Goal: Task Accomplishment & Management: Use online tool/utility

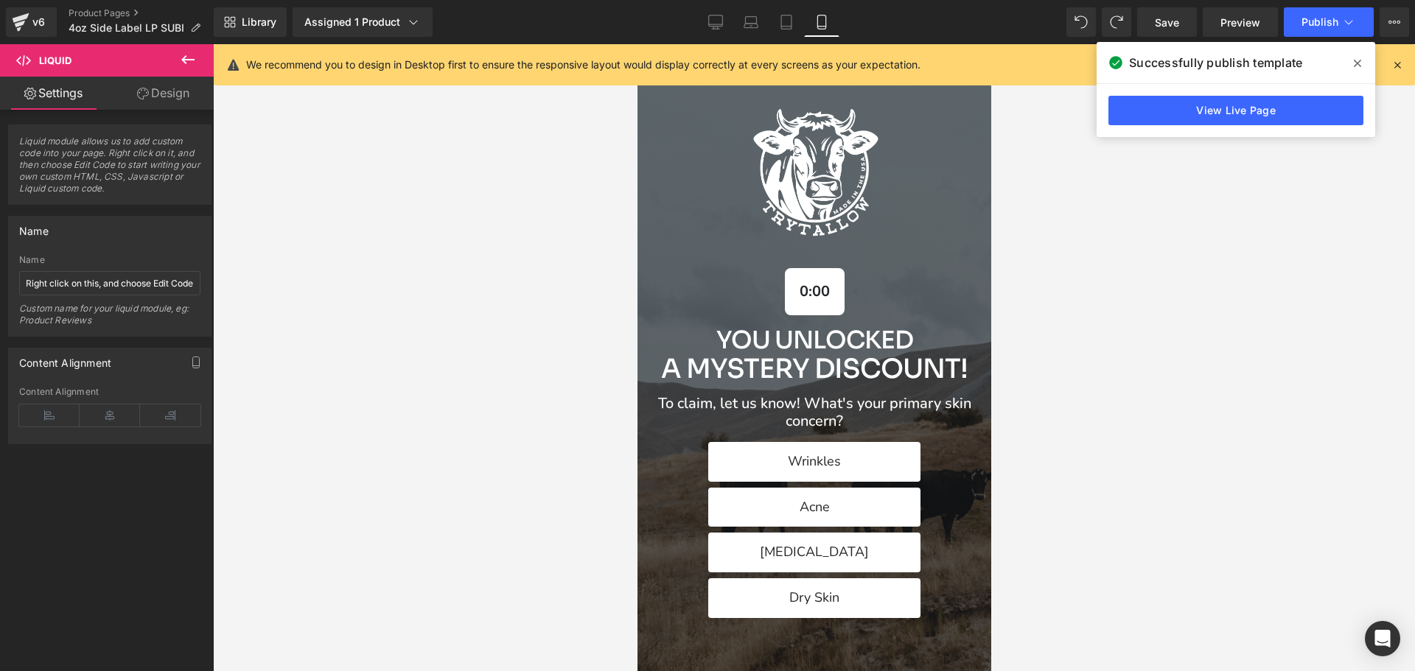
click at [1354, 67] on icon at bounding box center [1357, 63] width 7 height 12
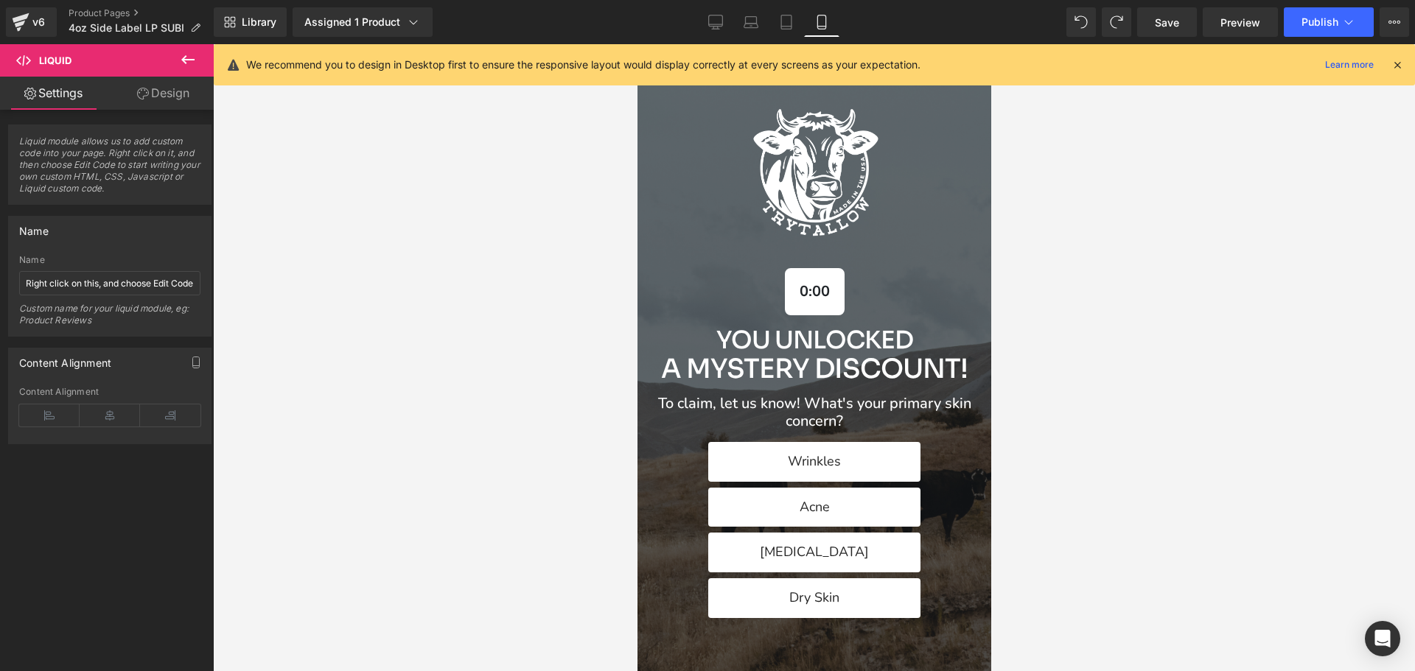
click at [1397, 62] on icon at bounding box center [1397, 64] width 13 height 13
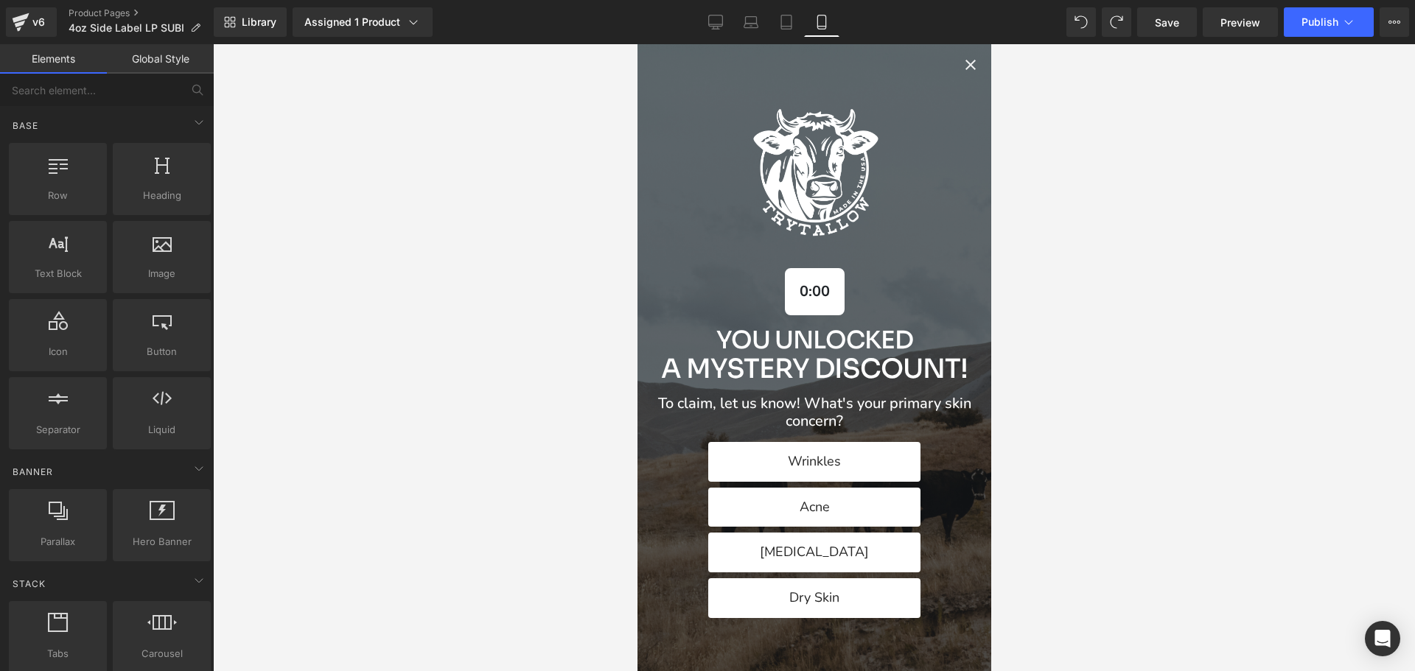
click at [961, 62] on icon "Close popup" at bounding box center [970, 65] width 18 height 18
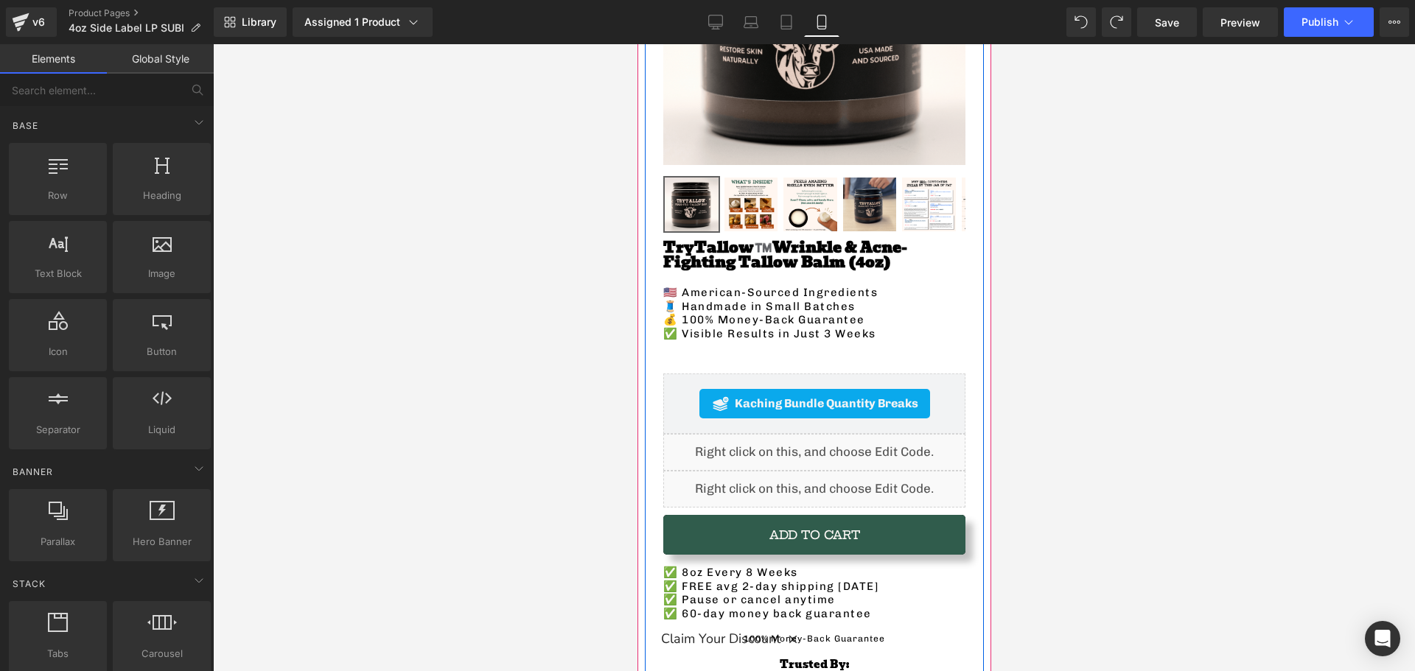
scroll to position [369, 0]
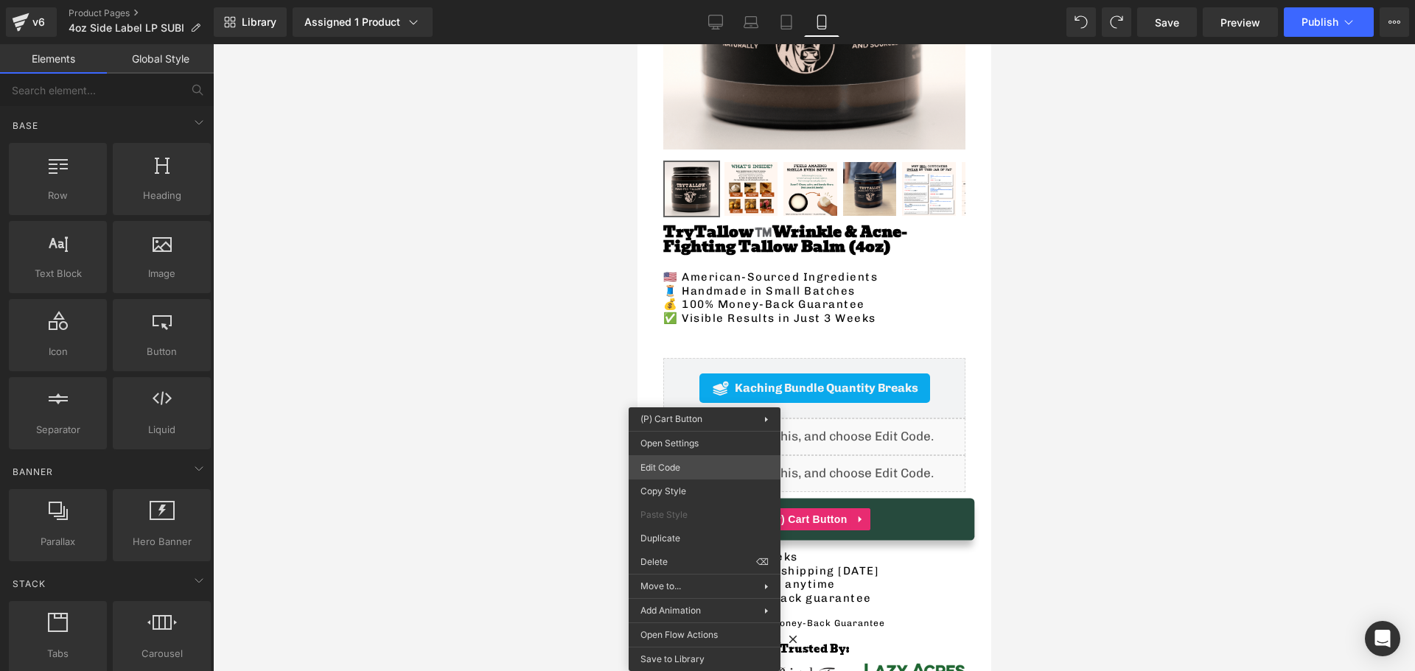
click at [685, 0] on div "Liquid You are previewing how the will restyle your page. You can not edit Elem…" at bounding box center [707, 0] width 1415 height 0
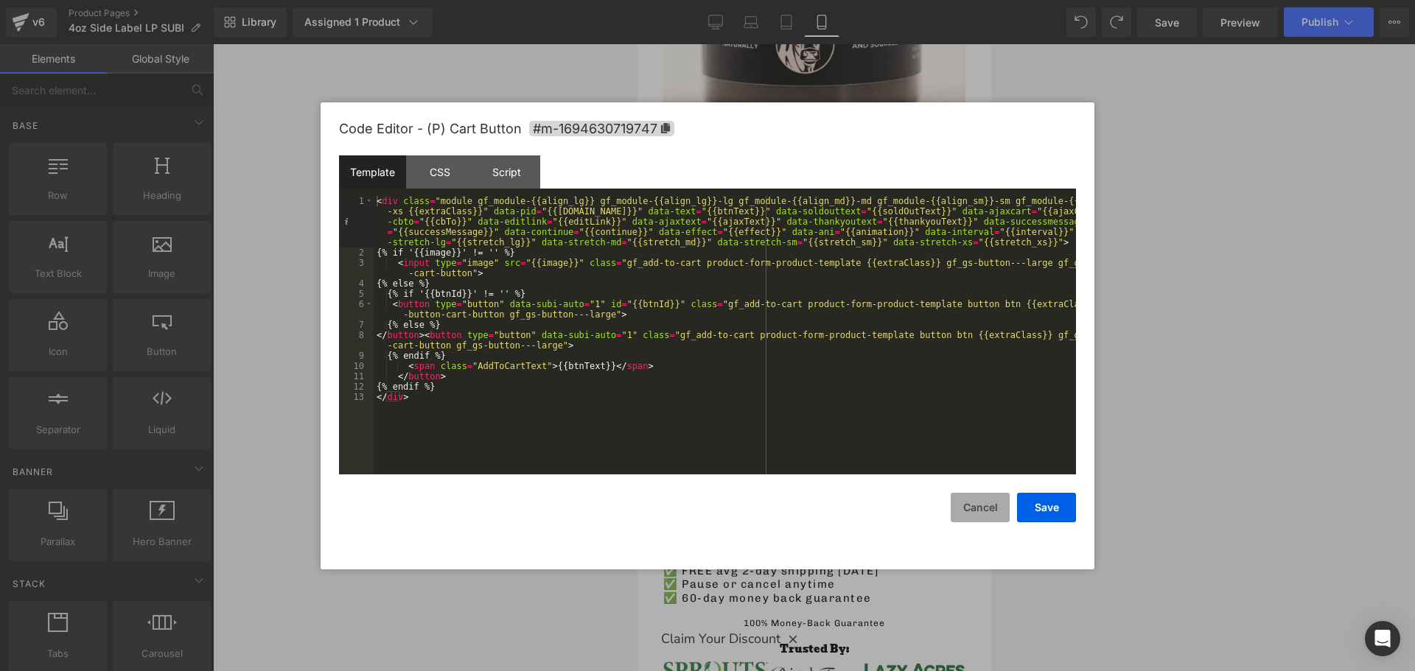
click at [974, 505] on button "Cancel" at bounding box center [980, 507] width 59 height 29
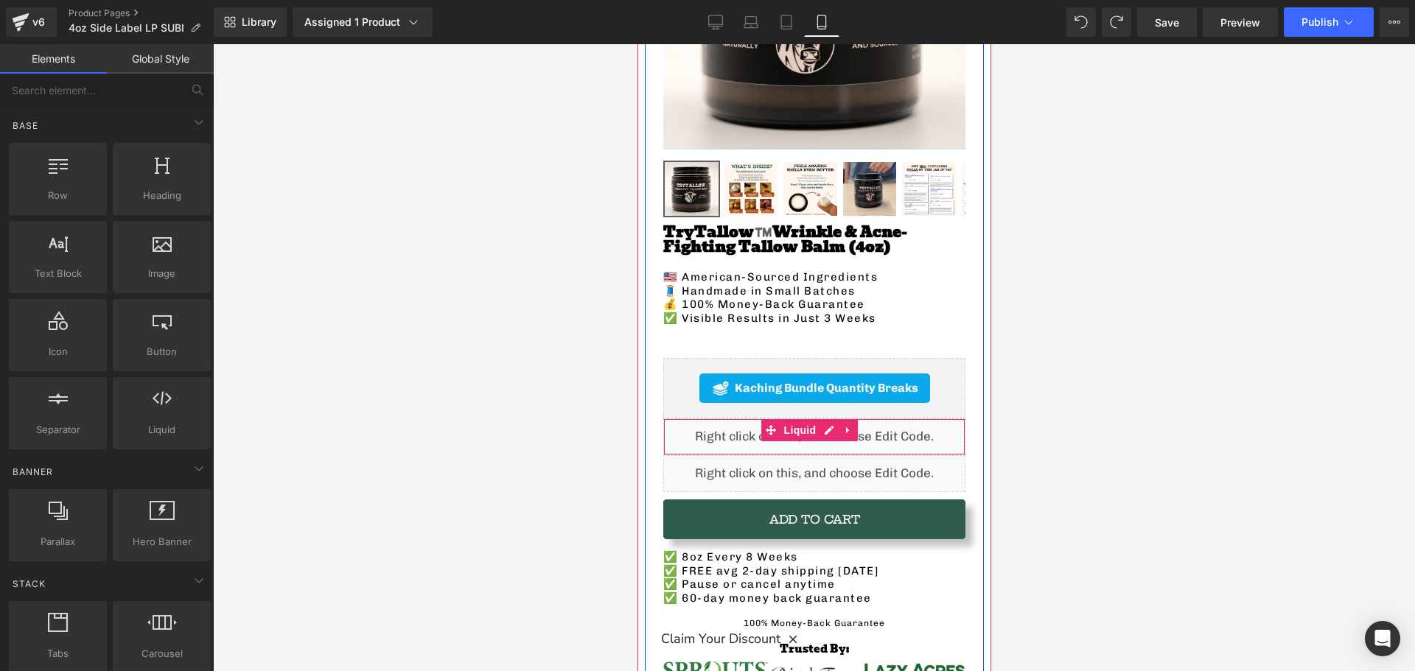
click at [701, 428] on div "Liquid" at bounding box center [814, 437] width 302 height 37
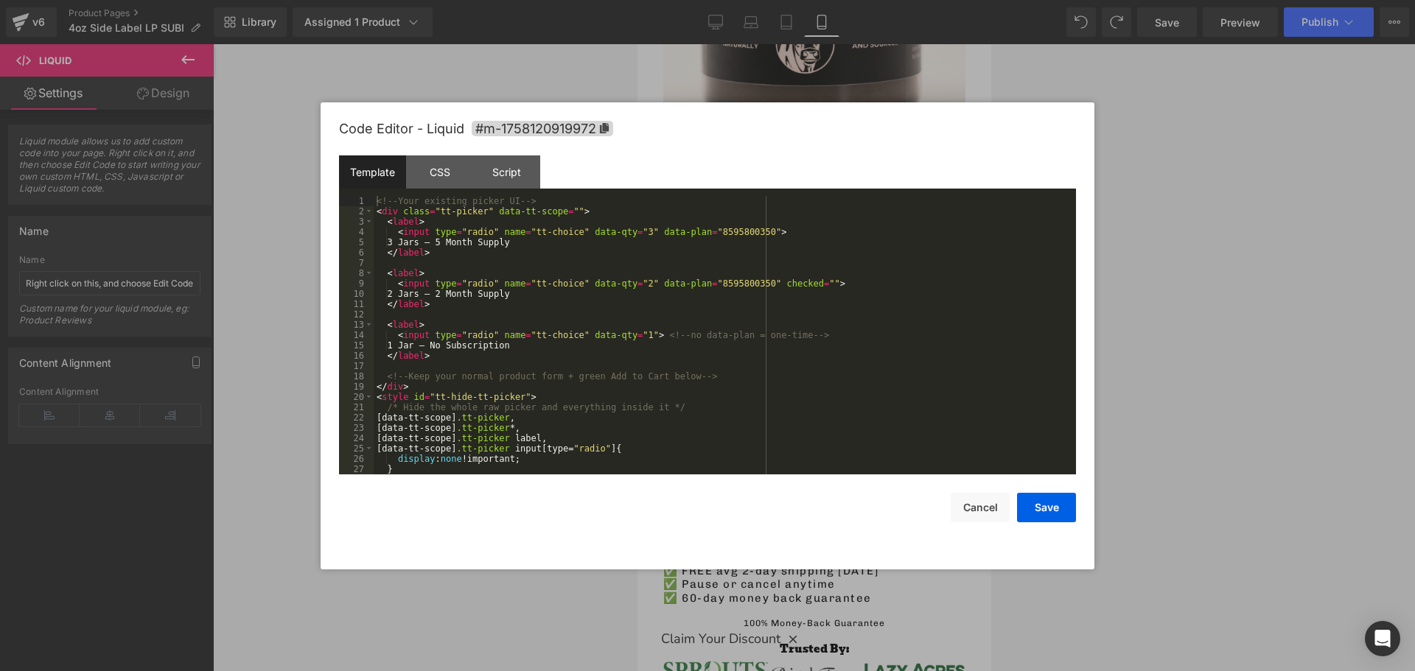
click at [692, 0] on div "Liquid You are previewing how the will restyle your page. You can not edit Elem…" at bounding box center [707, 0] width 1415 height 0
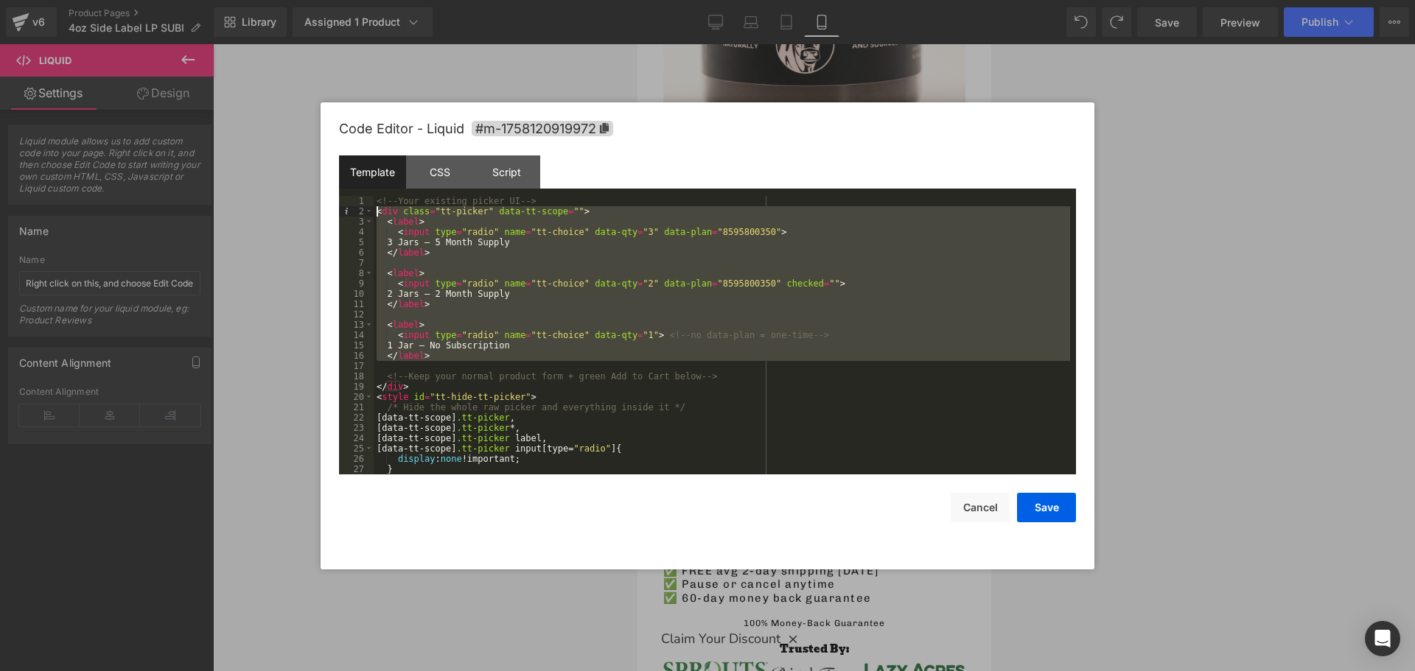
drag, startPoint x: 612, startPoint y: 366, endPoint x: 358, endPoint y: 214, distance: 295.5
click at [358, 214] on pre "1 2 3 4 5 6 7 8 9 10 11 12 13 14 15 16 17 18 19 20 21 22 23 24 25 26 27 28 <!--…" at bounding box center [707, 335] width 737 height 279
drag, startPoint x: 490, startPoint y: 383, endPoint x: 478, endPoint y: 376, distance: 14.5
click at [490, 383] on div "<!-- Your existing picker UI --> < div class = "tt-picker" data-tt-scope = "" >…" at bounding box center [722, 345] width 696 height 299
drag, startPoint x: 464, startPoint y: 360, endPoint x: 334, endPoint y: 216, distance: 193.6
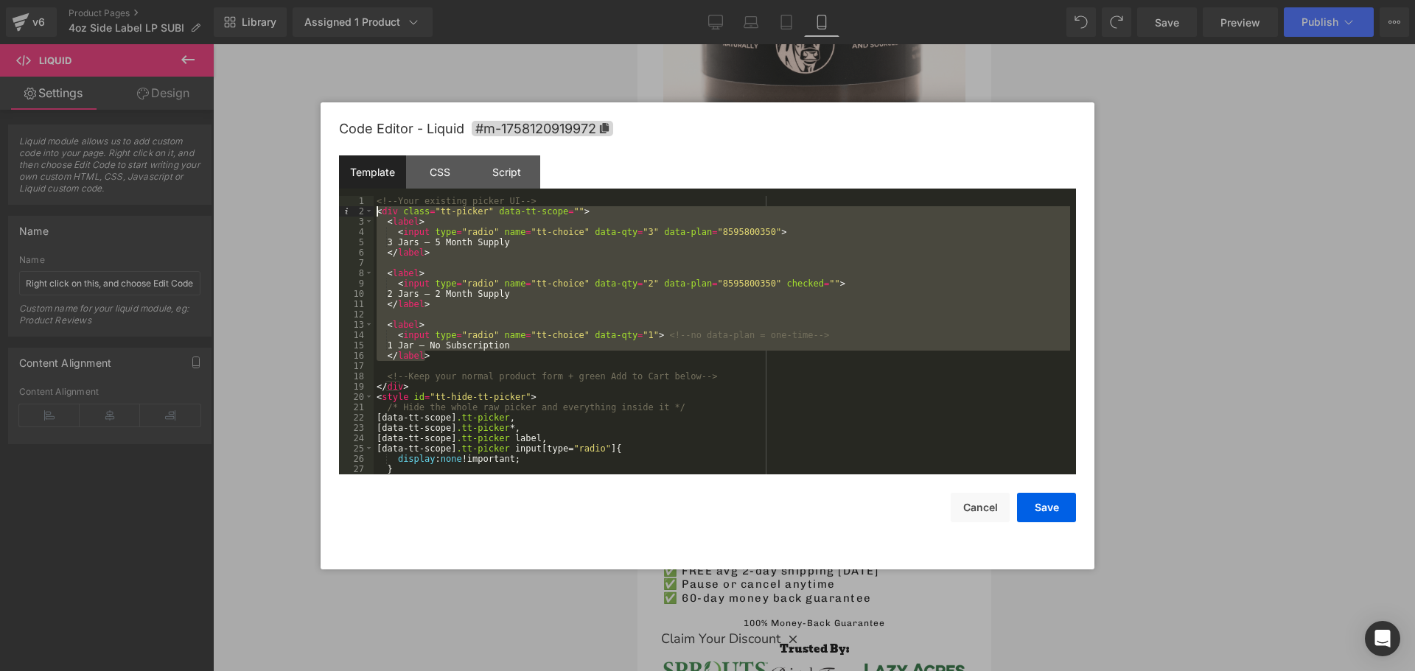
click at [334, 216] on div "Code Editor - Liquid #m-1758120919972 Template CSS Script Data 1 2 3 4 5 6 7 8 …" at bounding box center [708, 335] width 774 height 467
click at [968, 514] on button "Cancel" at bounding box center [980, 507] width 59 height 29
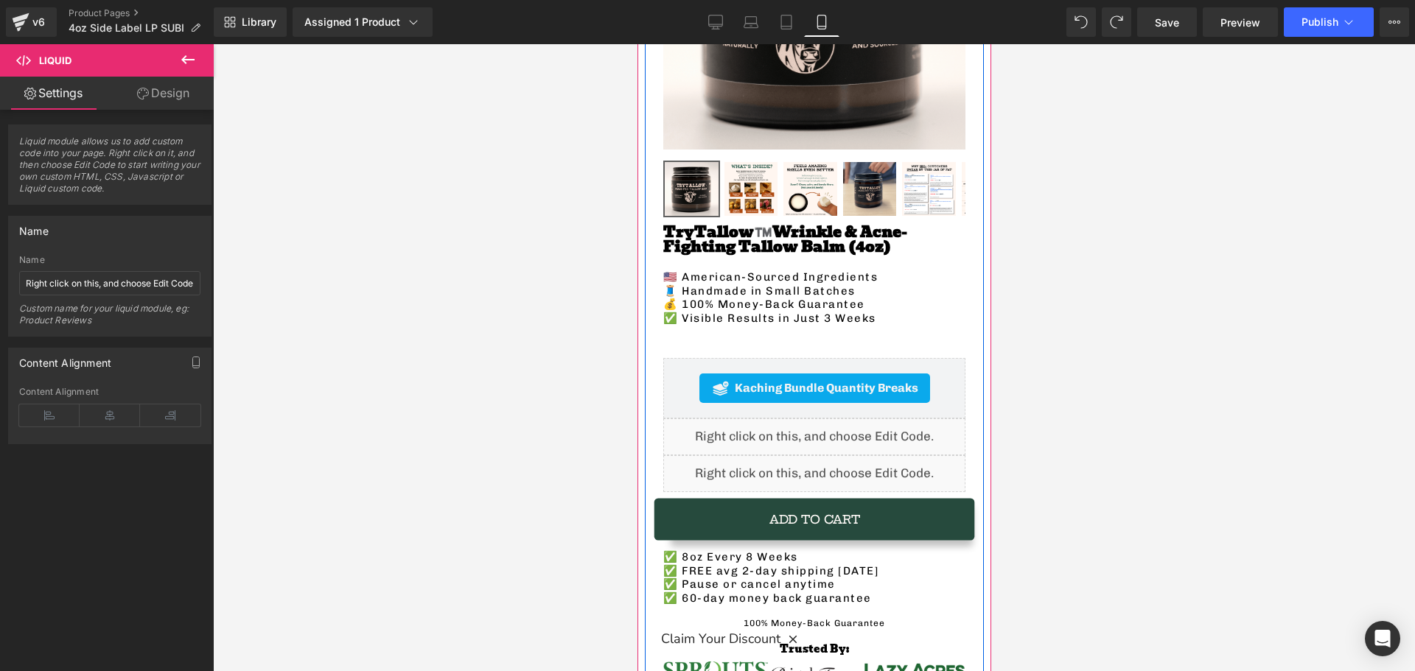
click at [713, 504] on button "Add To Cart" at bounding box center [814, 520] width 302 height 40
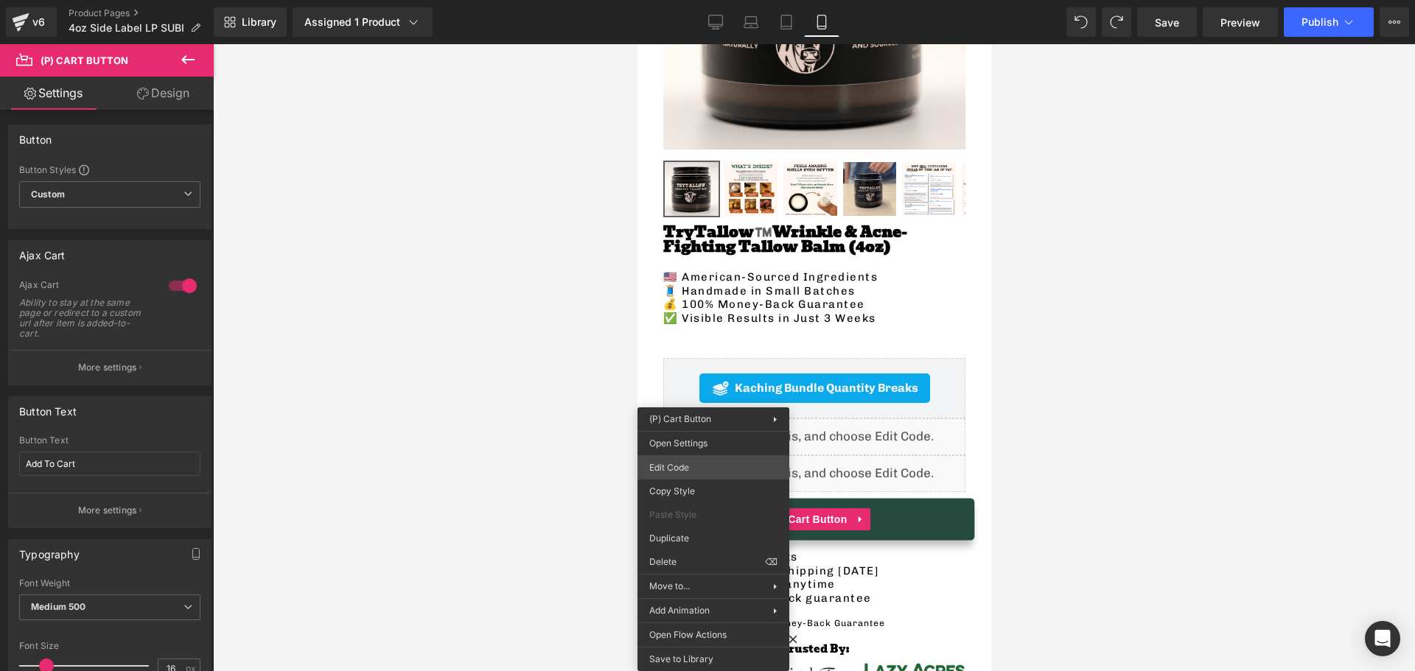
click at [674, 0] on div "Liquid You are previewing how the will restyle your page. You can not edit Elem…" at bounding box center [707, 0] width 1415 height 0
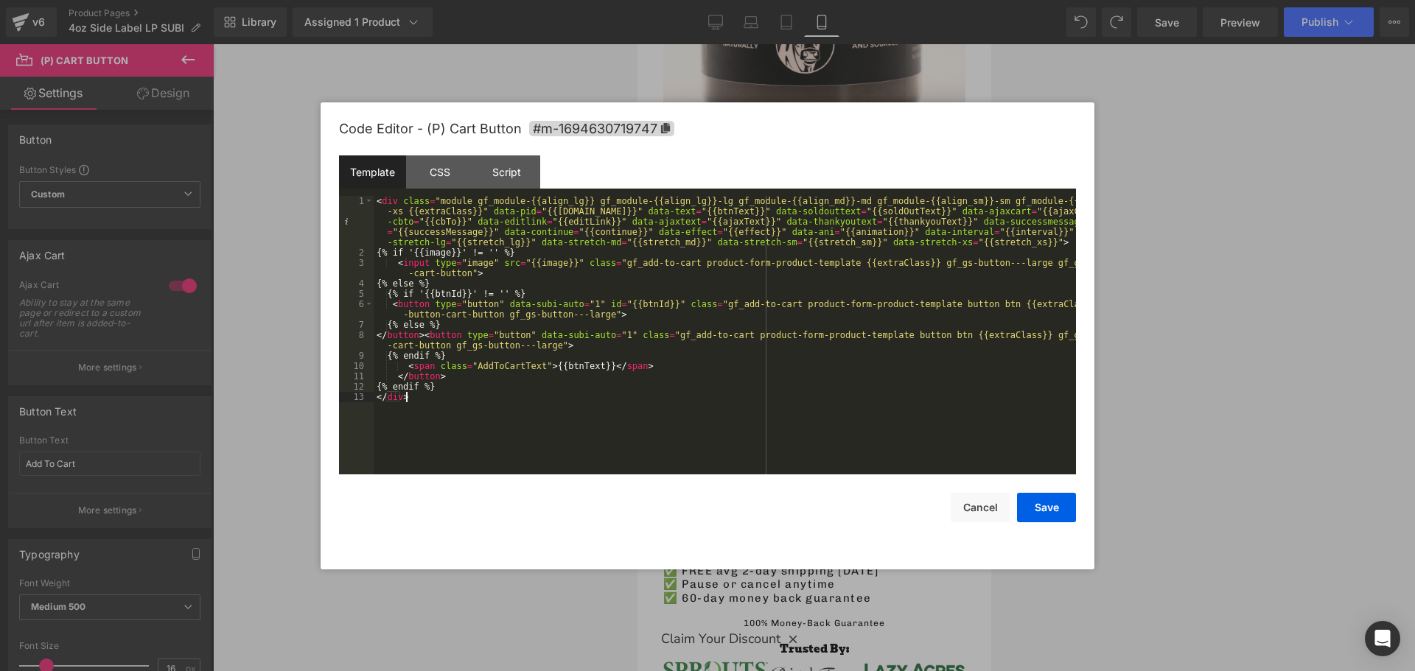
click at [460, 433] on div "< div class = "module gf_module-{{align_lg}} gf_module-{{align_lg}}-lg gf_modul…" at bounding box center [725, 366] width 702 height 341
click at [376, 205] on div "< div class = "module gf_module-{{align_lg}} gf_module-{{align_lg}}-lg gf_modul…" at bounding box center [725, 366] width 702 height 341
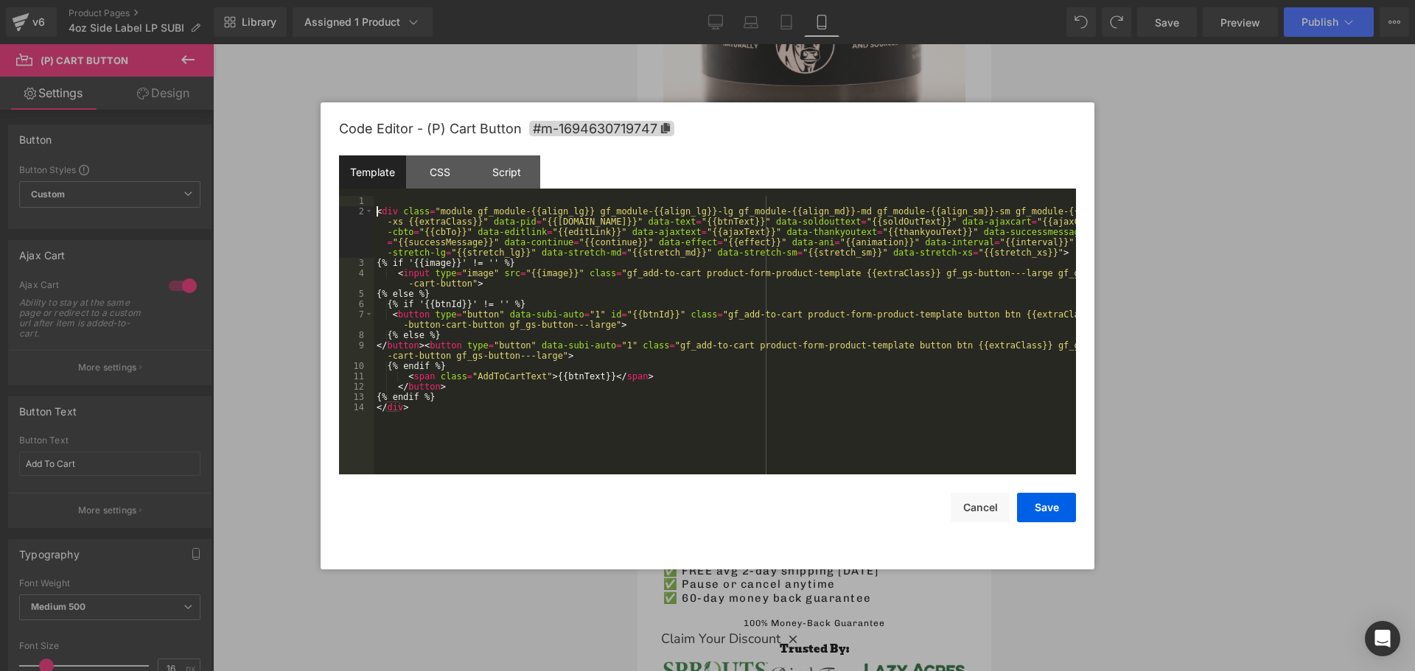
click at [388, 199] on div "< div class = "module gf_module-{{align_lg}} gf_module-{{align_lg}}-lg gf_modul…" at bounding box center [725, 345] width 702 height 299
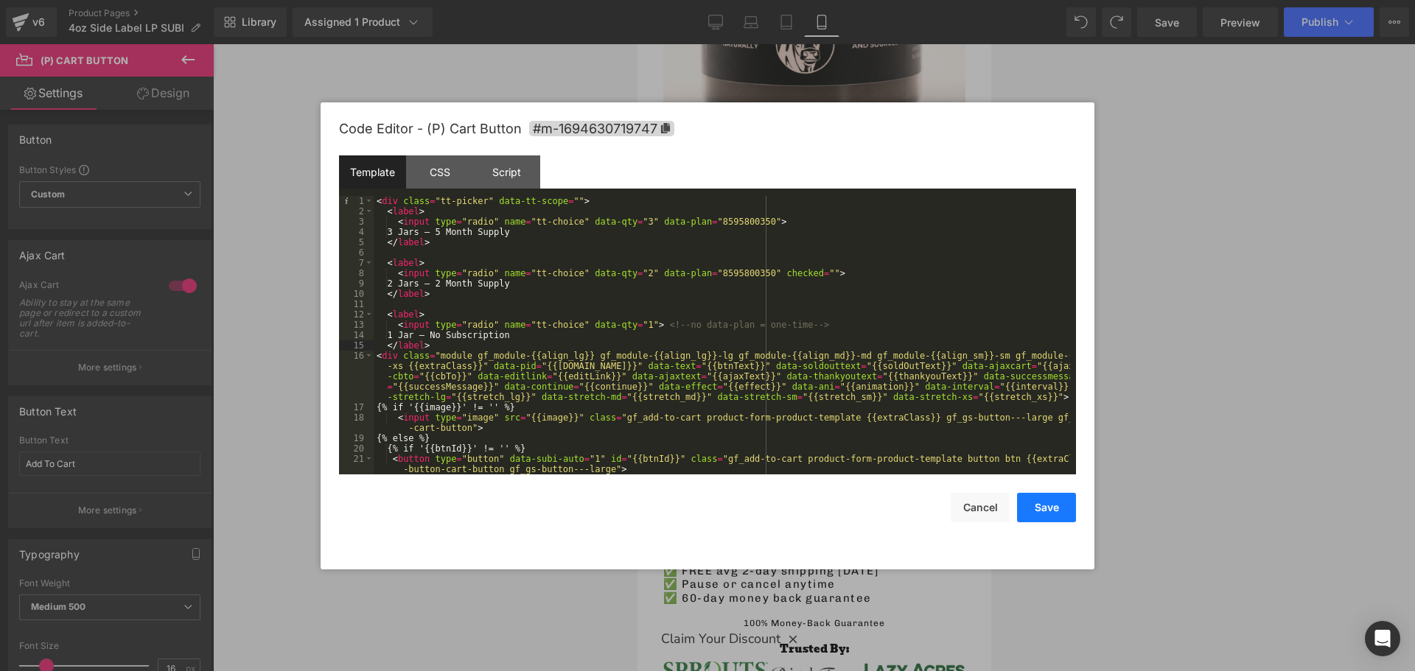
click at [1041, 506] on button "Save" at bounding box center [1046, 507] width 59 height 29
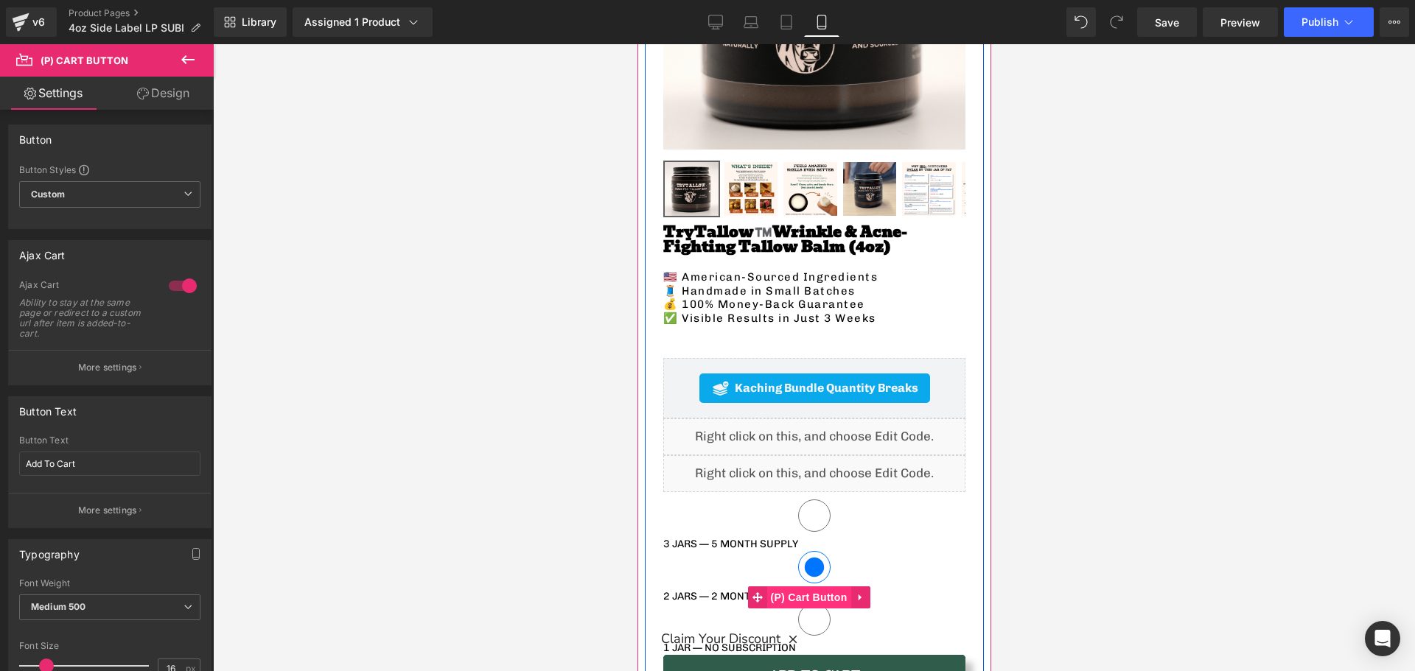
scroll to position [442, 0]
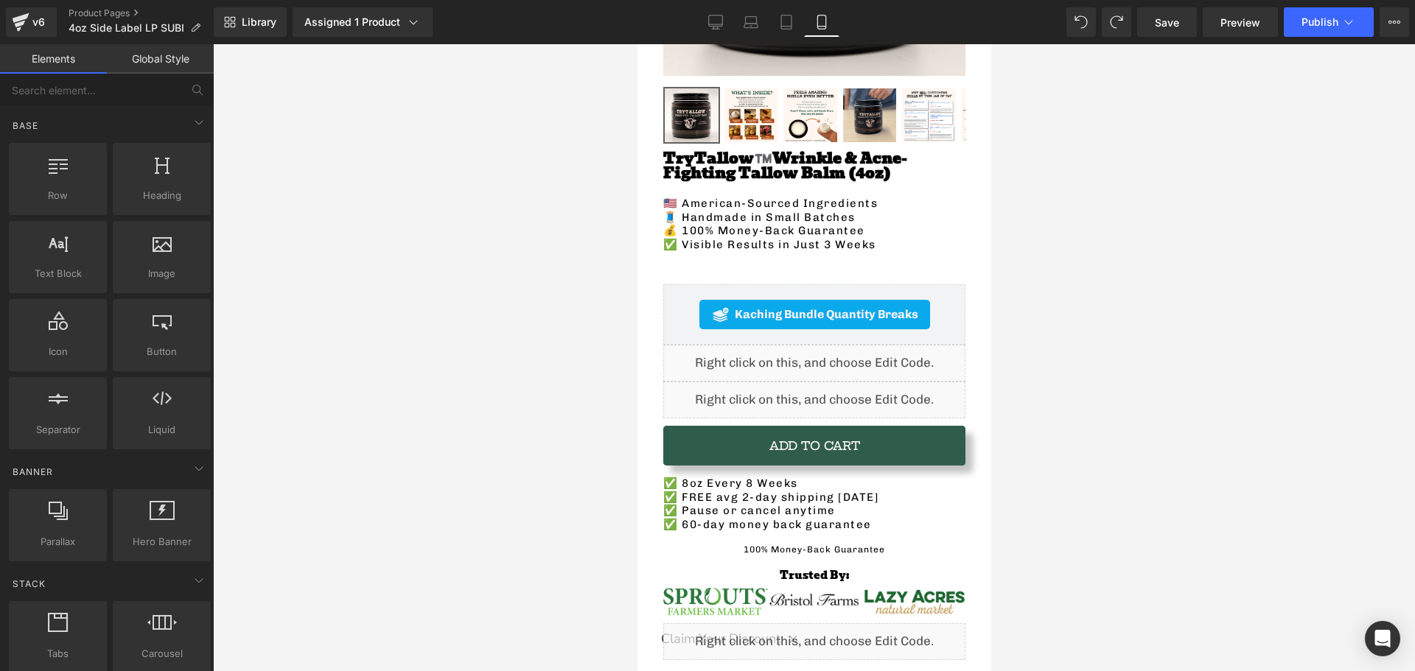
click at [487, 404] on div at bounding box center [814, 357] width 1202 height 627
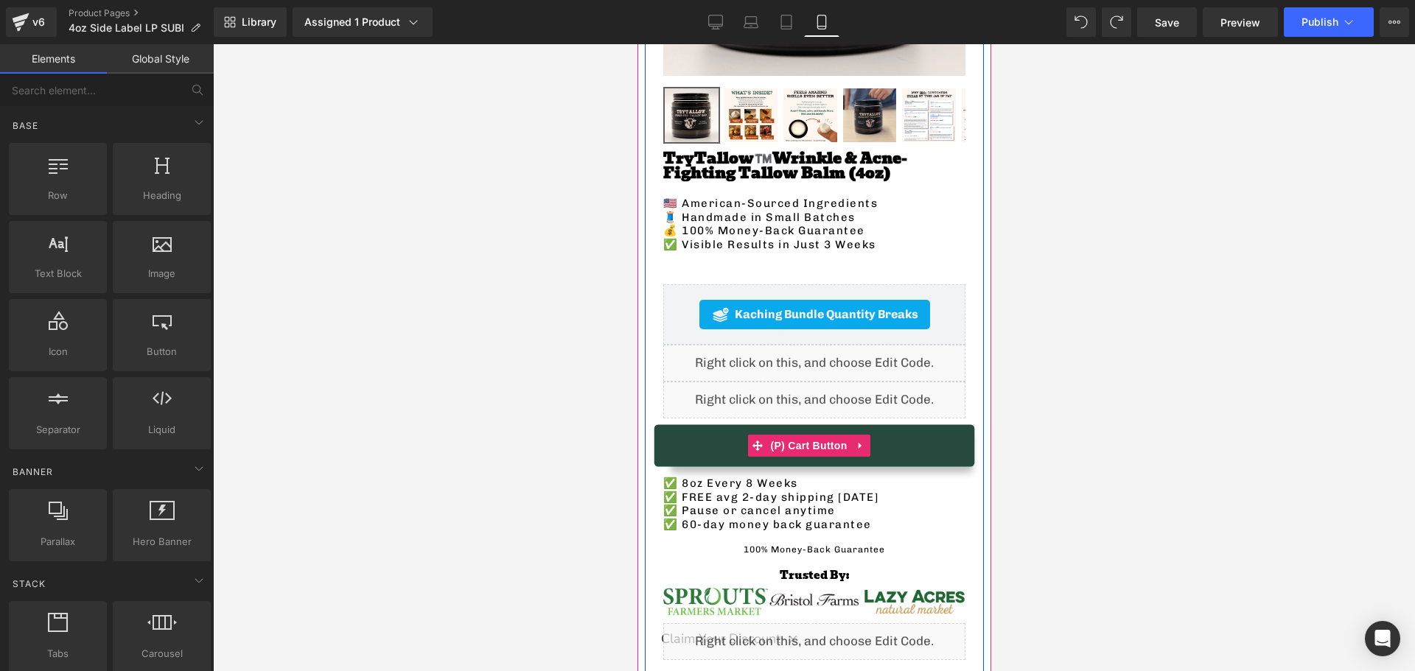
click at [719, 426] on button "Add To Cart" at bounding box center [814, 446] width 302 height 40
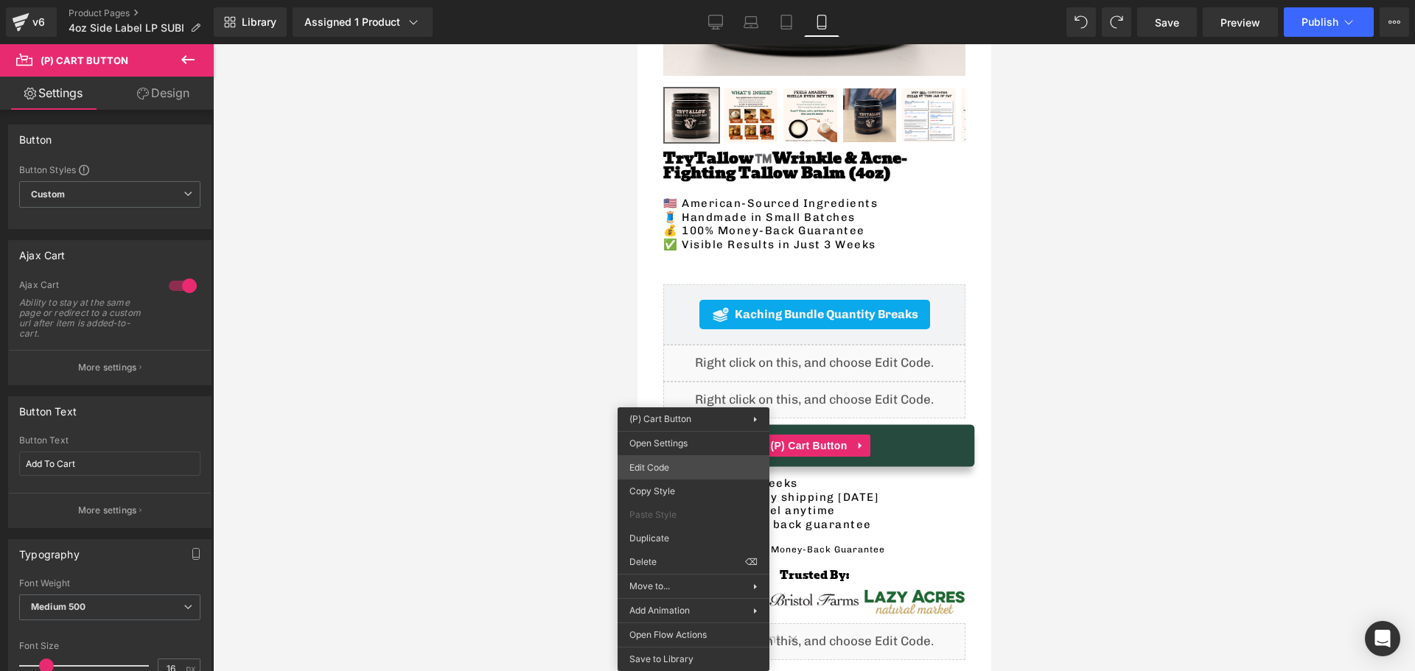
click at [685, 0] on div "Liquid You are previewing how the will restyle your page. You can not edit Elem…" at bounding box center [707, 0] width 1415 height 0
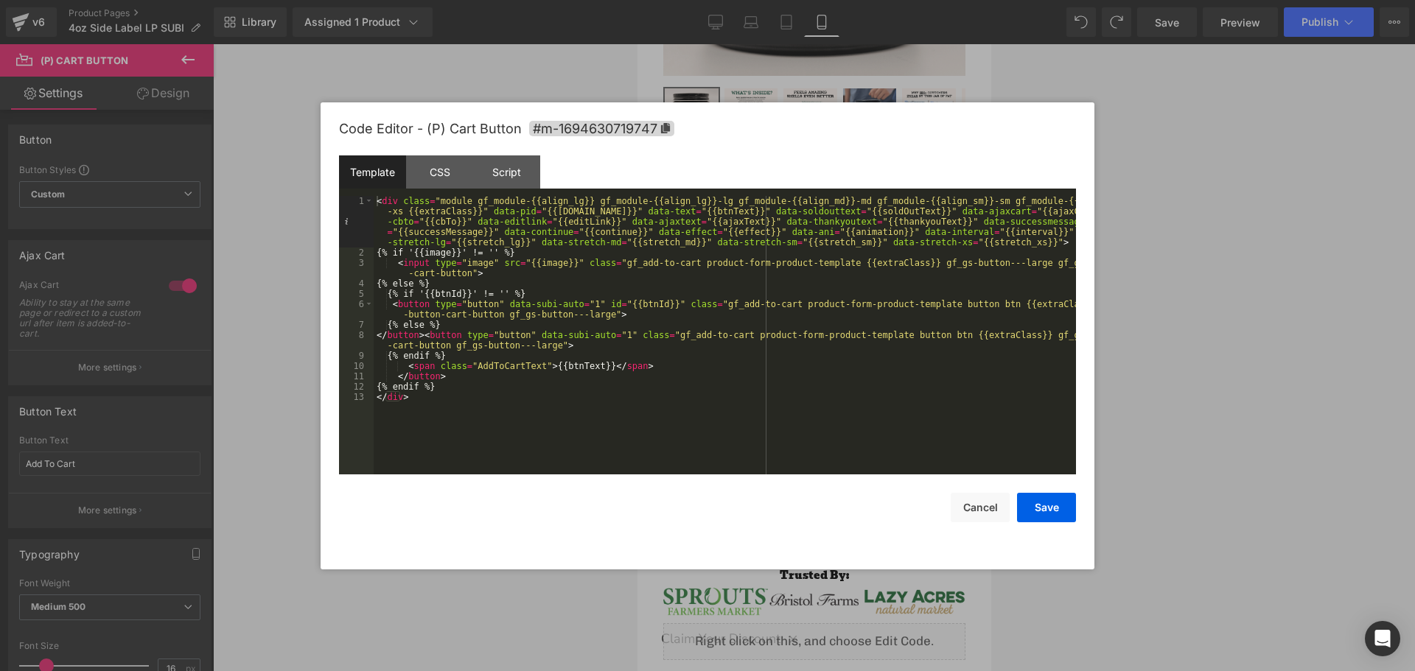
click at [482, 428] on div "< div class = "module gf_module-{{align_lg}} gf_module-{{align_lg}}-lg gf_modul…" at bounding box center [725, 366] width 702 height 341
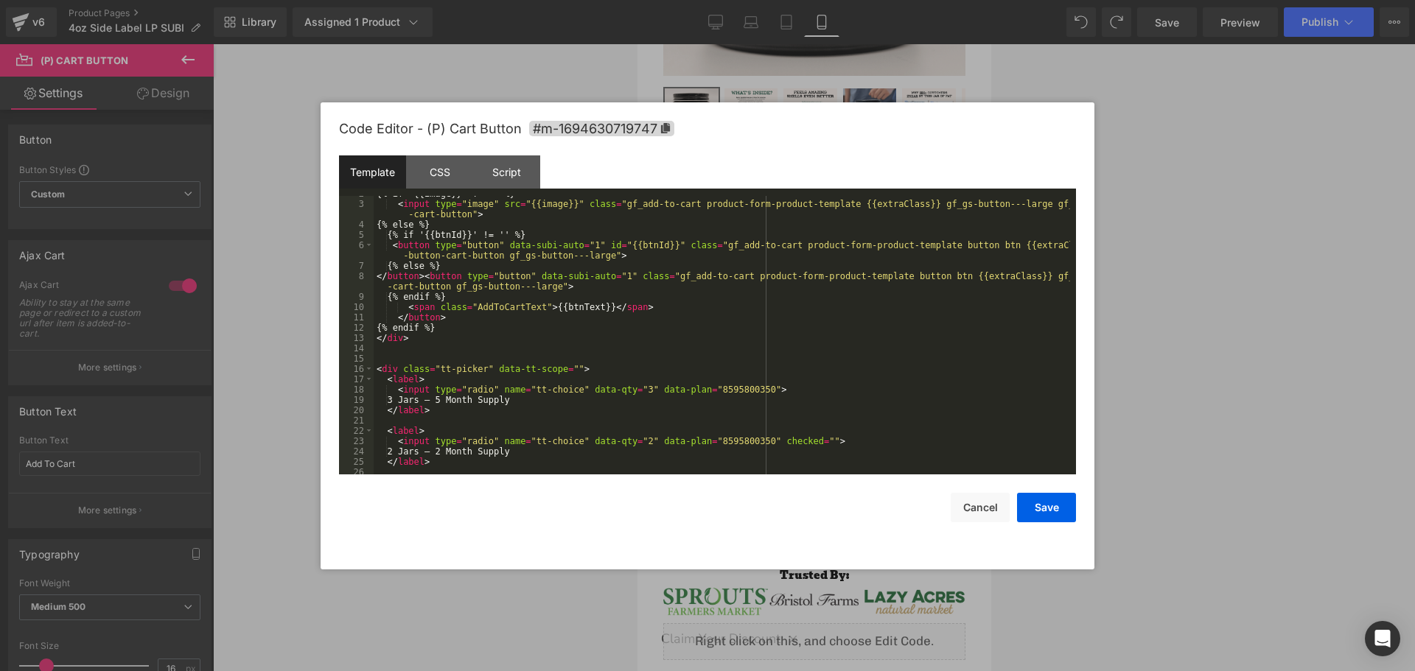
scroll to position [0, 0]
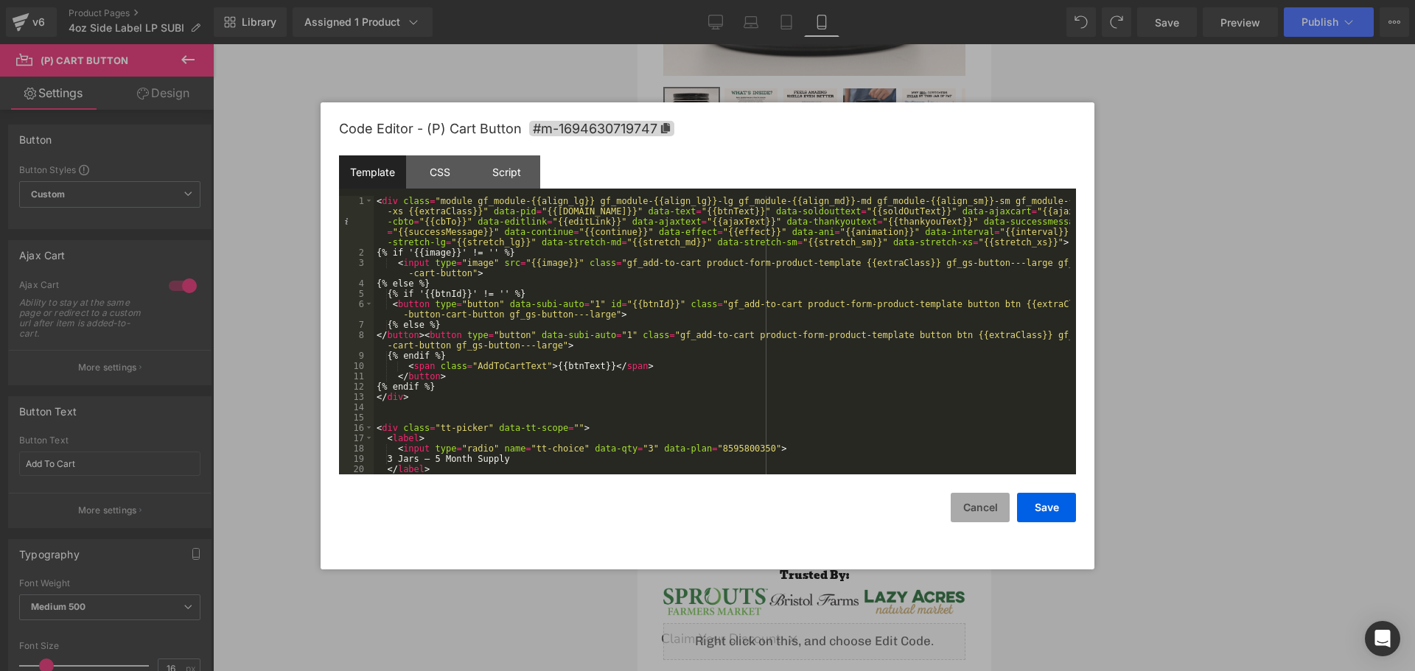
click at [972, 507] on button "Cancel" at bounding box center [980, 507] width 59 height 29
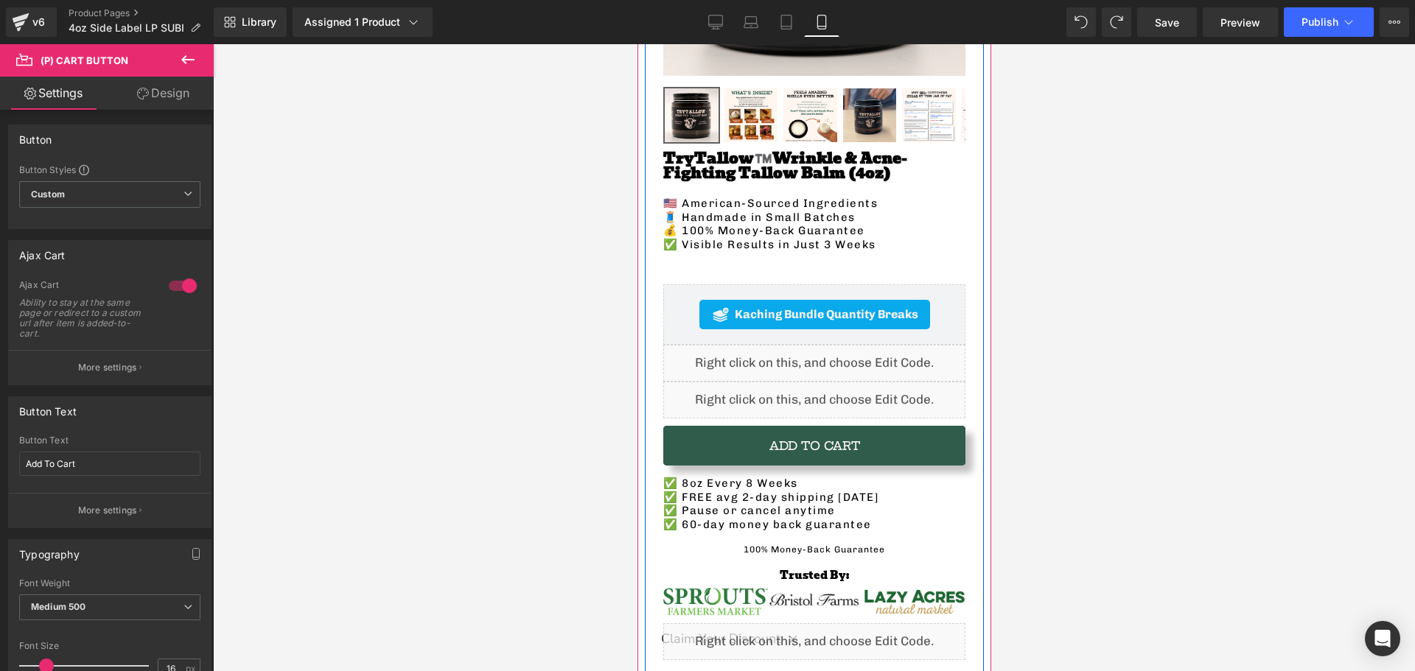
click at [690, 360] on div "Liquid" at bounding box center [814, 363] width 302 height 37
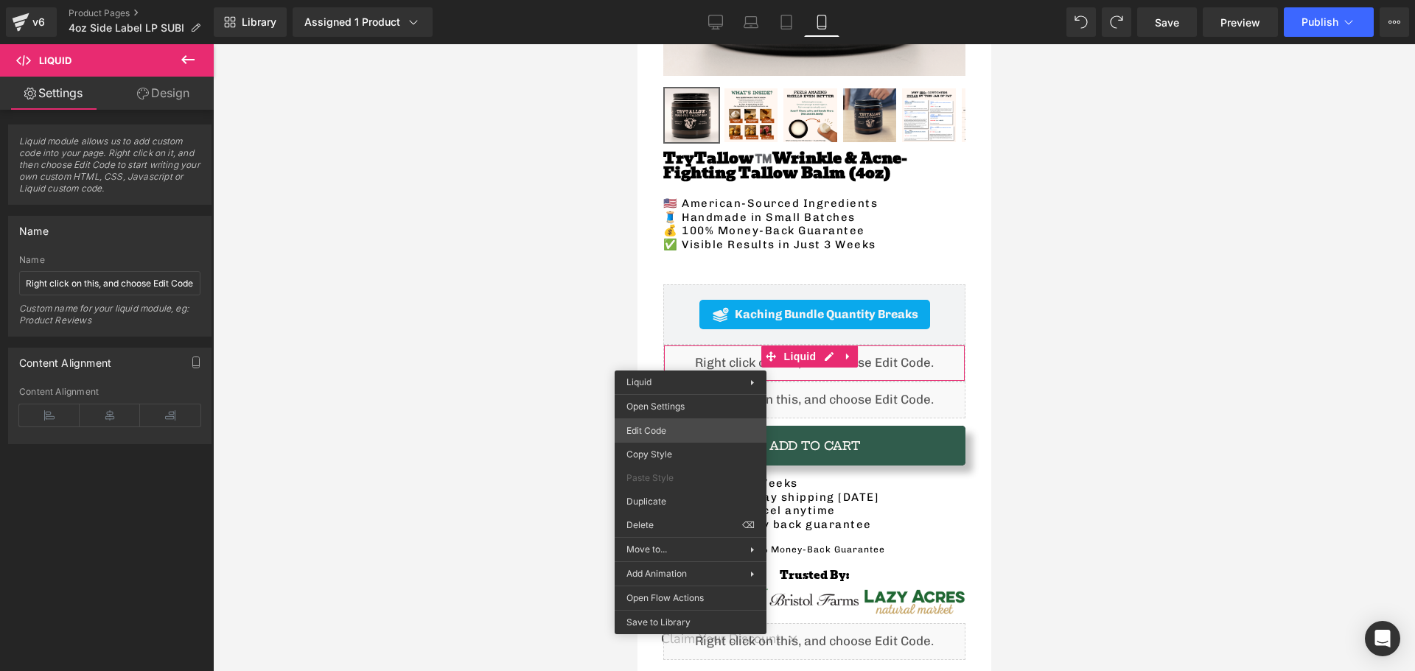
click at [623, 0] on div "Liquid You are previewing how the will restyle your page. You can not edit Elem…" at bounding box center [707, 0] width 1415 height 0
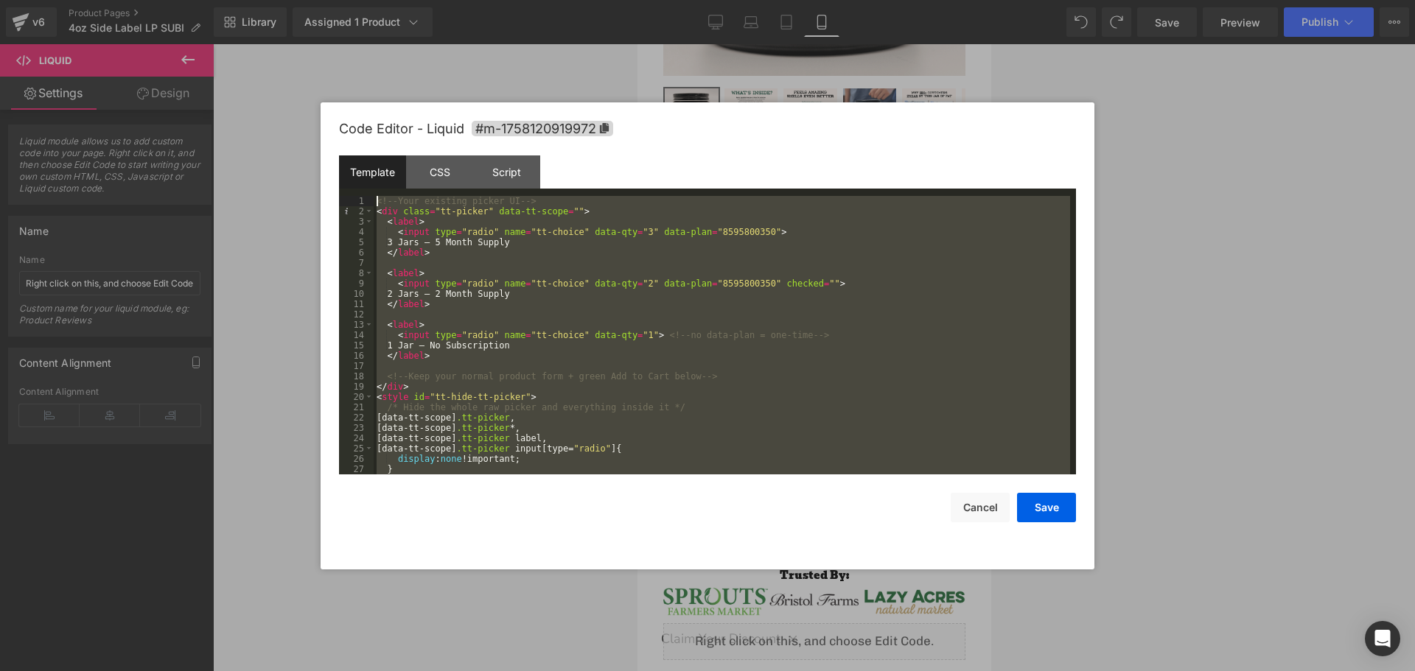
drag, startPoint x: 483, startPoint y: 463, endPoint x: 266, endPoint y: 172, distance: 362.9
click at [266, 172] on body "Liquid You are previewing how the will restyle your page. You can not edit Elem…" at bounding box center [707, 335] width 1415 height 671
click at [996, 501] on button "Cancel" at bounding box center [980, 507] width 59 height 29
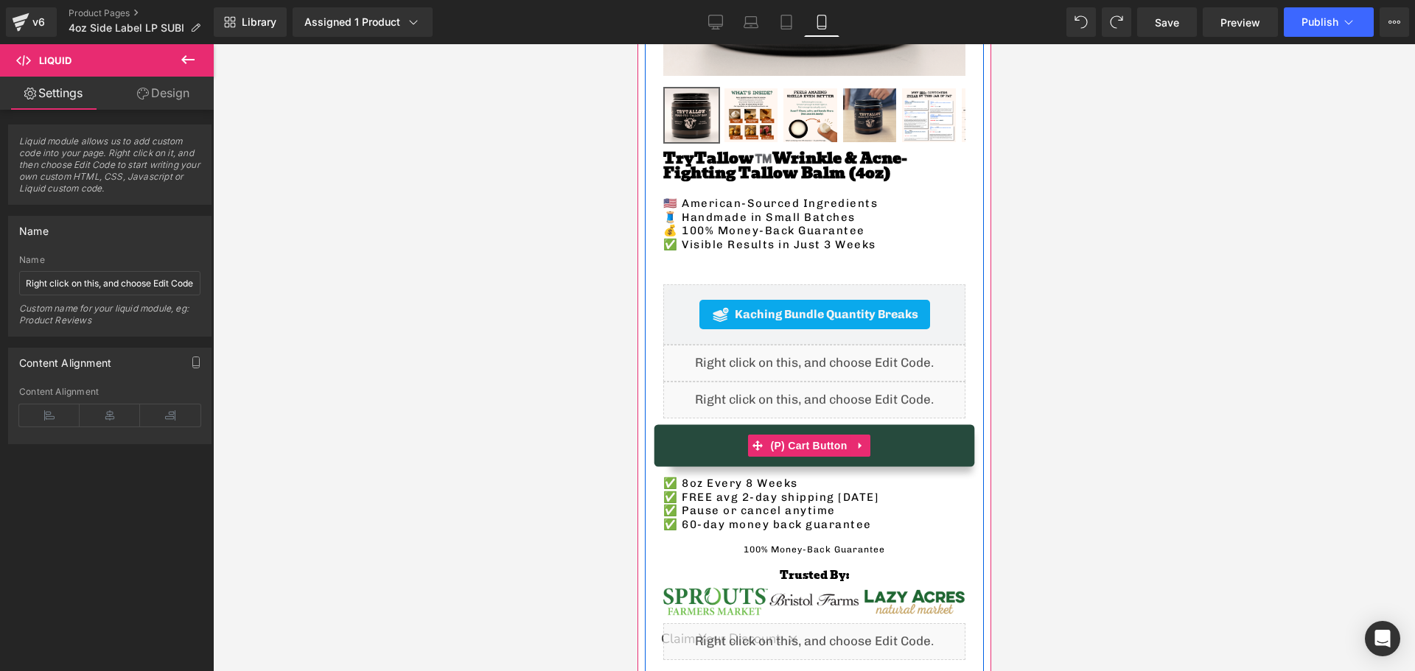
click at [699, 427] on button "Add To Cart" at bounding box center [814, 446] width 302 height 40
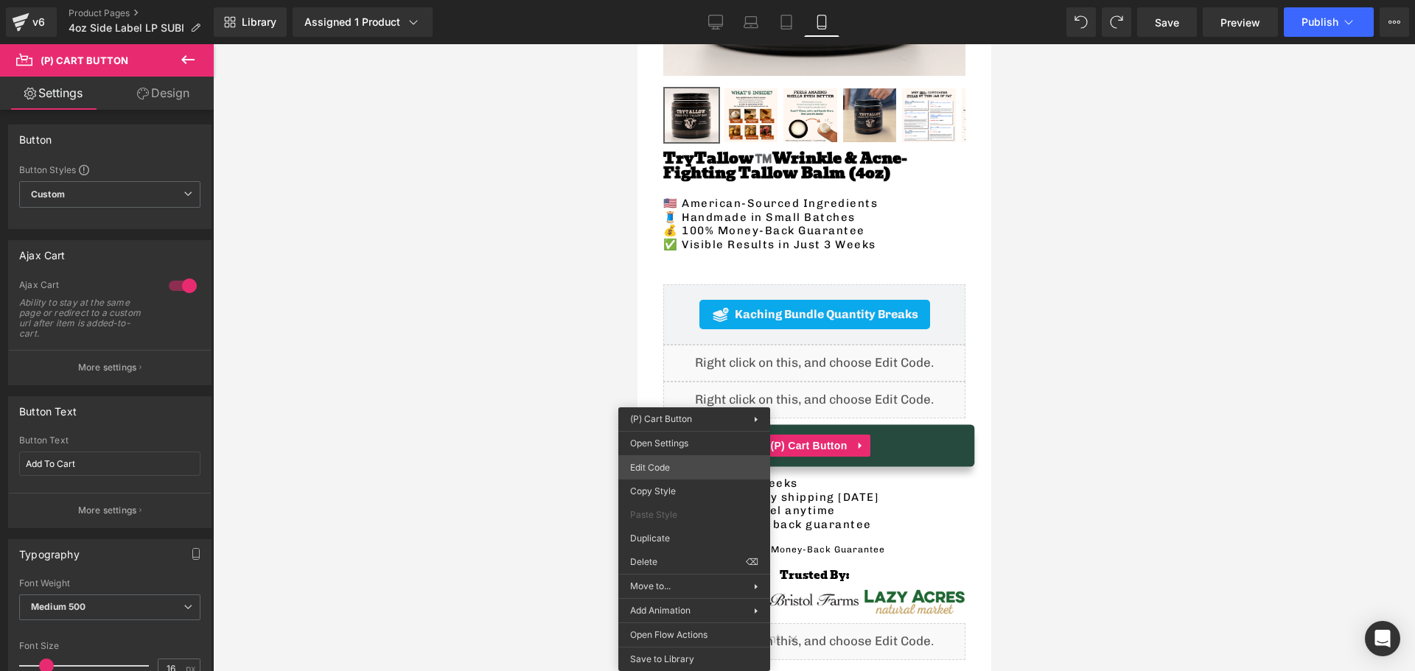
click at [669, 0] on div "Liquid You are previewing how the will restyle your page. You can not edit Elem…" at bounding box center [707, 0] width 1415 height 0
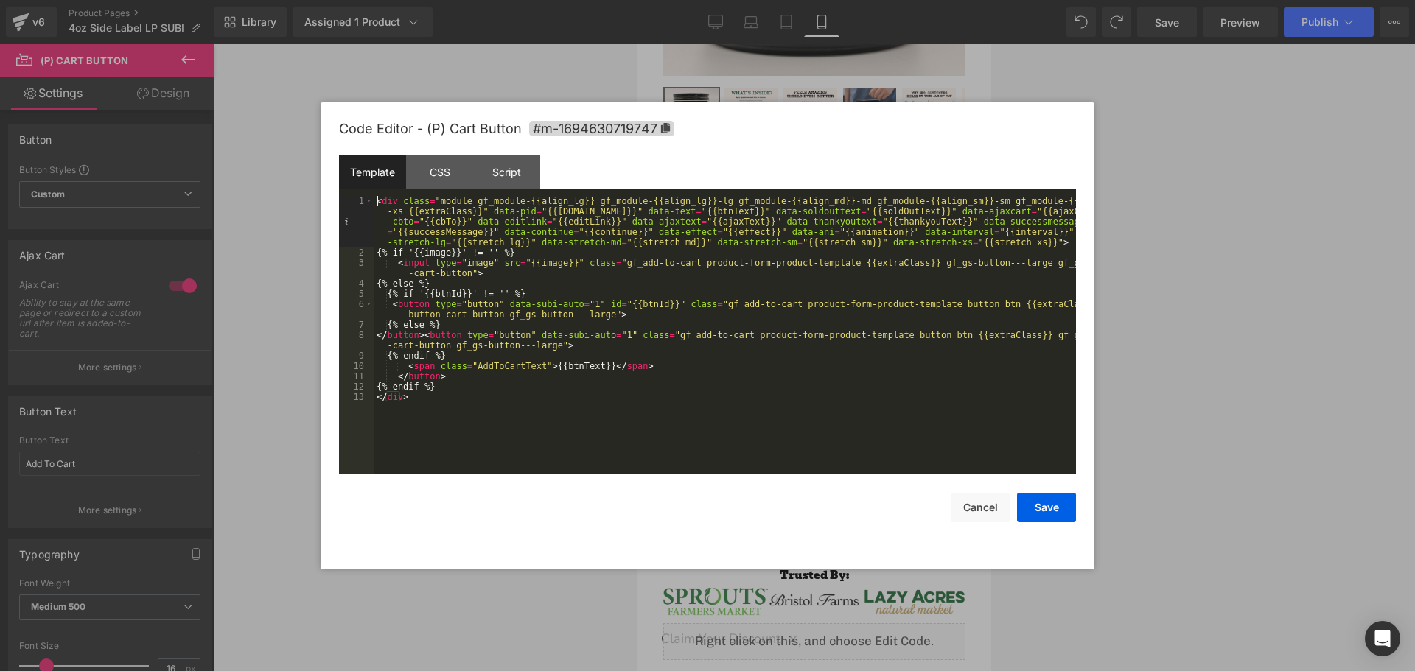
click at [375, 199] on div "< div class = "module gf_module-{{align_lg}} gf_module-{{align_lg}}-lg gf_modul…" at bounding box center [725, 366] width 702 height 341
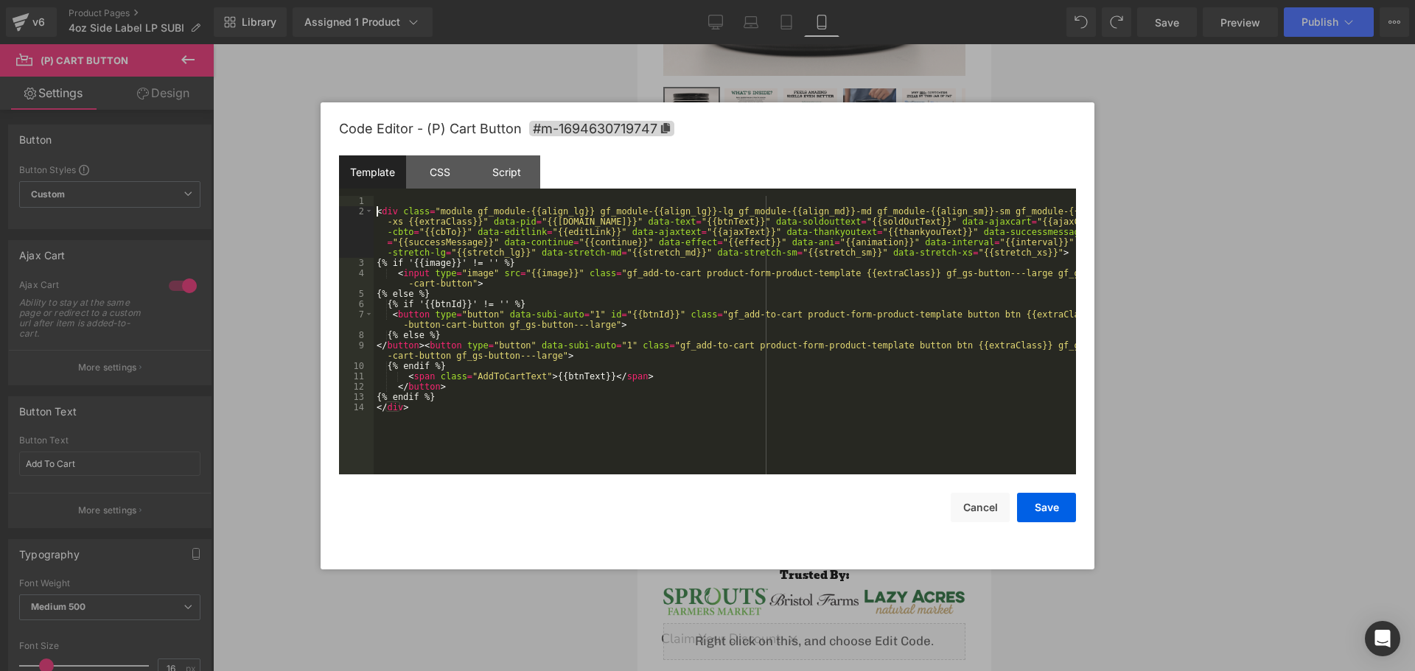
click at [383, 201] on div "< div class = "module gf_module-{{align_lg}} gf_module-{{align_lg}}-lg gf_modul…" at bounding box center [725, 345] width 702 height 299
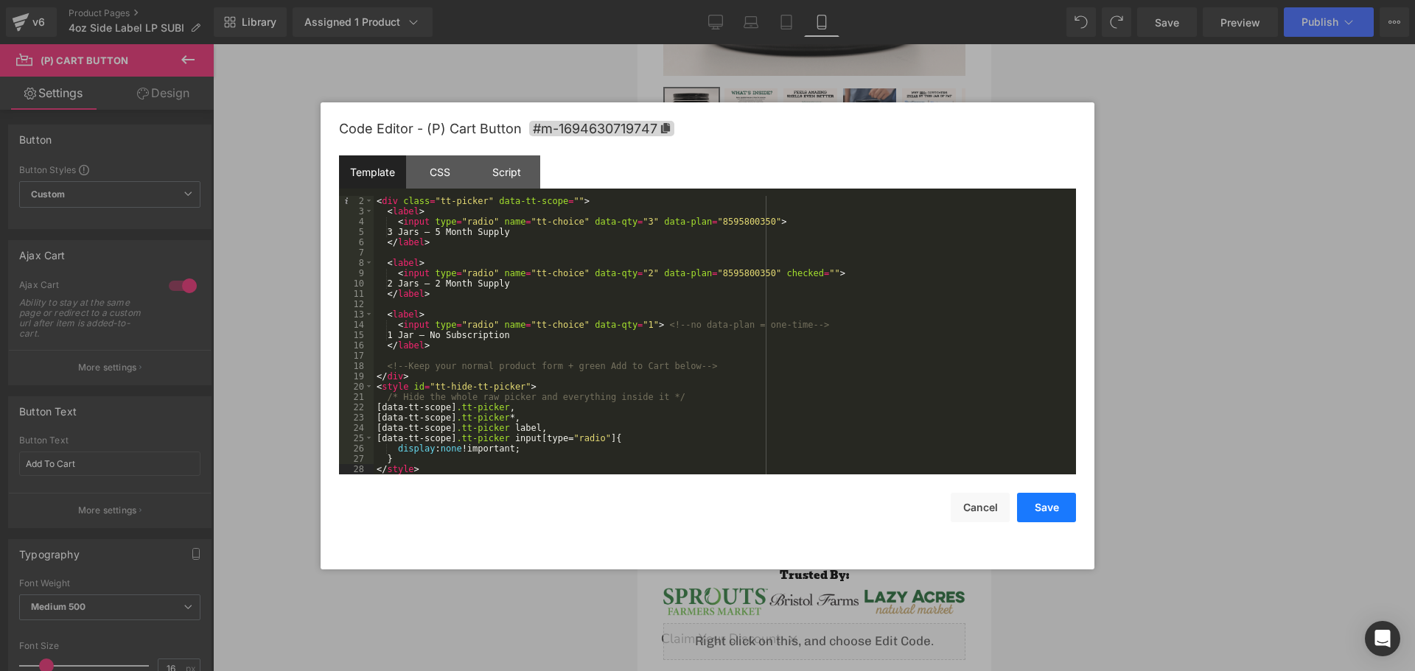
click at [1050, 505] on button "Save" at bounding box center [1046, 507] width 59 height 29
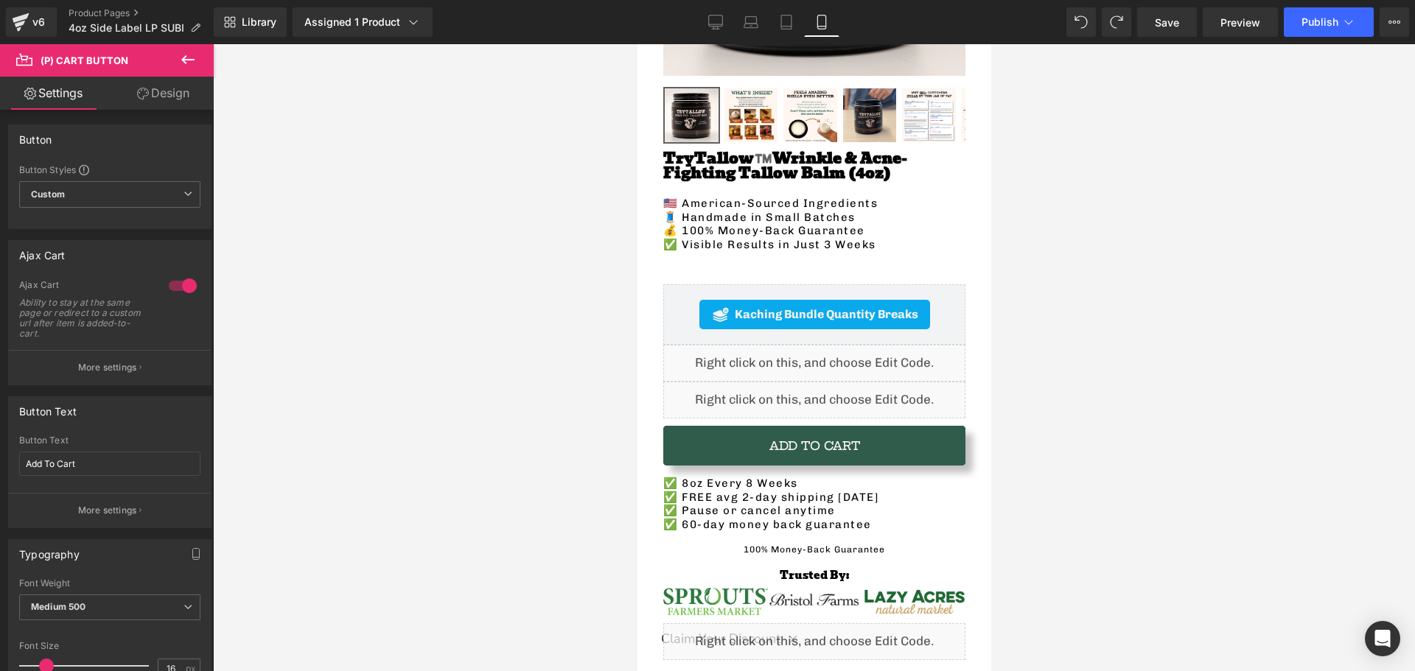
click at [561, 464] on div at bounding box center [814, 357] width 1202 height 627
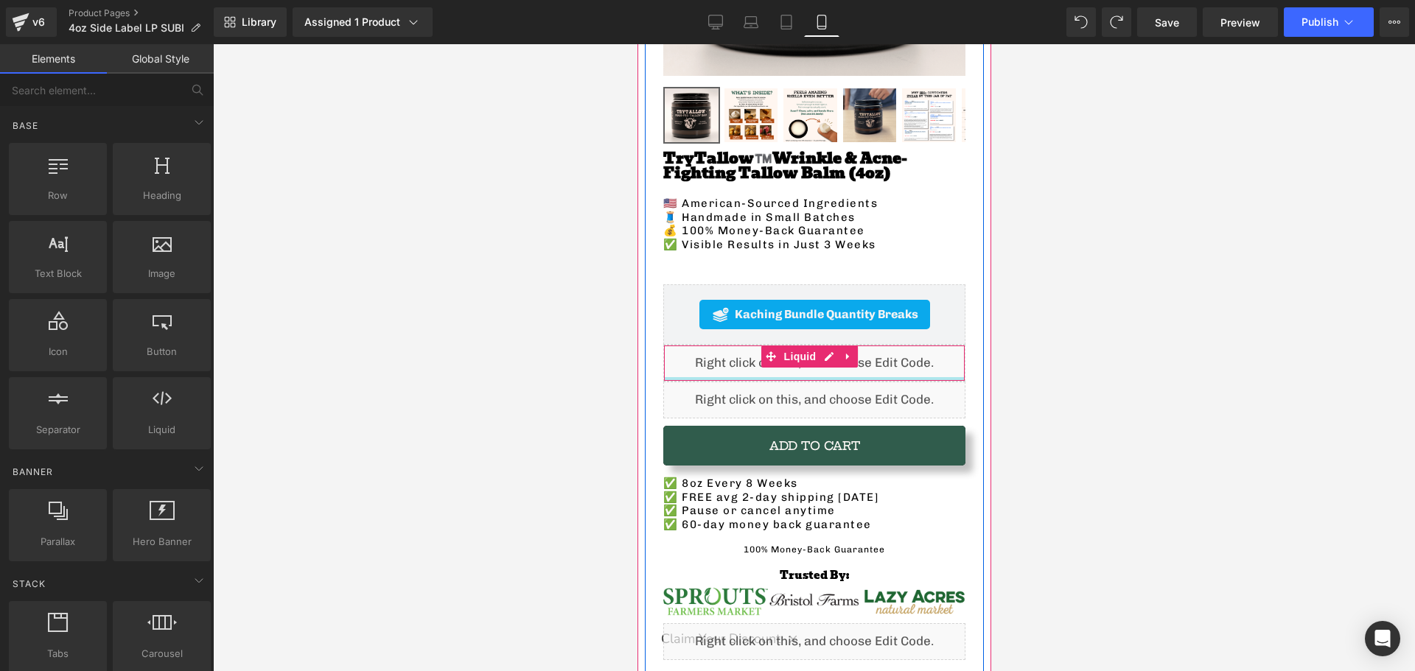
click at [688, 356] on div "Liquid" at bounding box center [814, 363] width 302 height 37
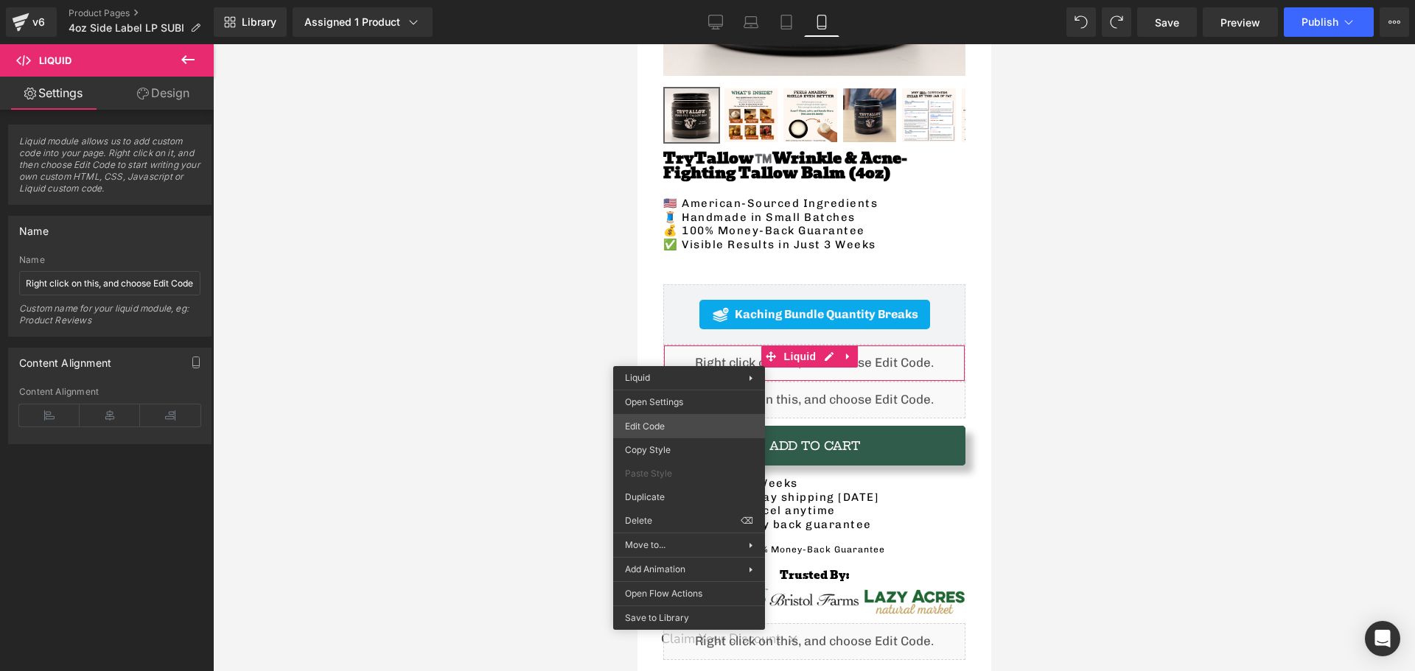
click at [671, 0] on div "Liquid You are previewing how the will restyle your page. You can not edit Elem…" at bounding box center [707, 0] width 1415 height 0
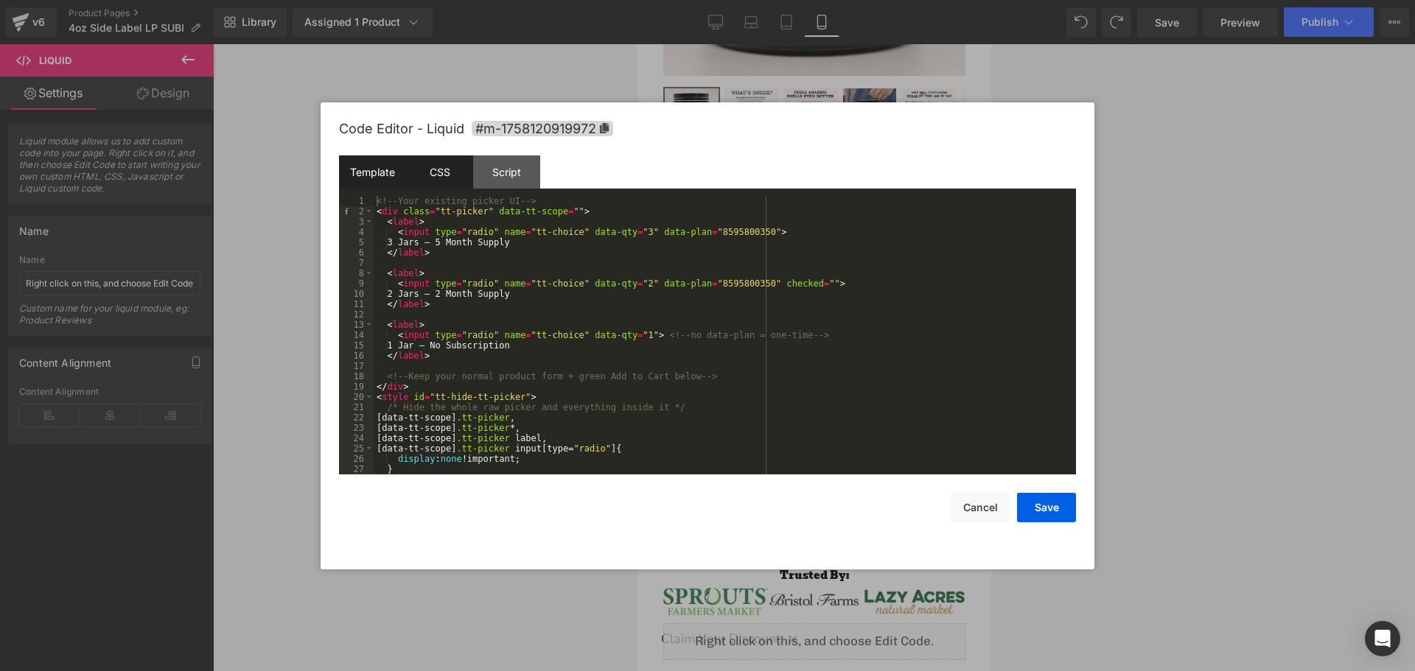
click at [436, 158] on div "CSS" at bounding box center [439, 172] width 67 height 33
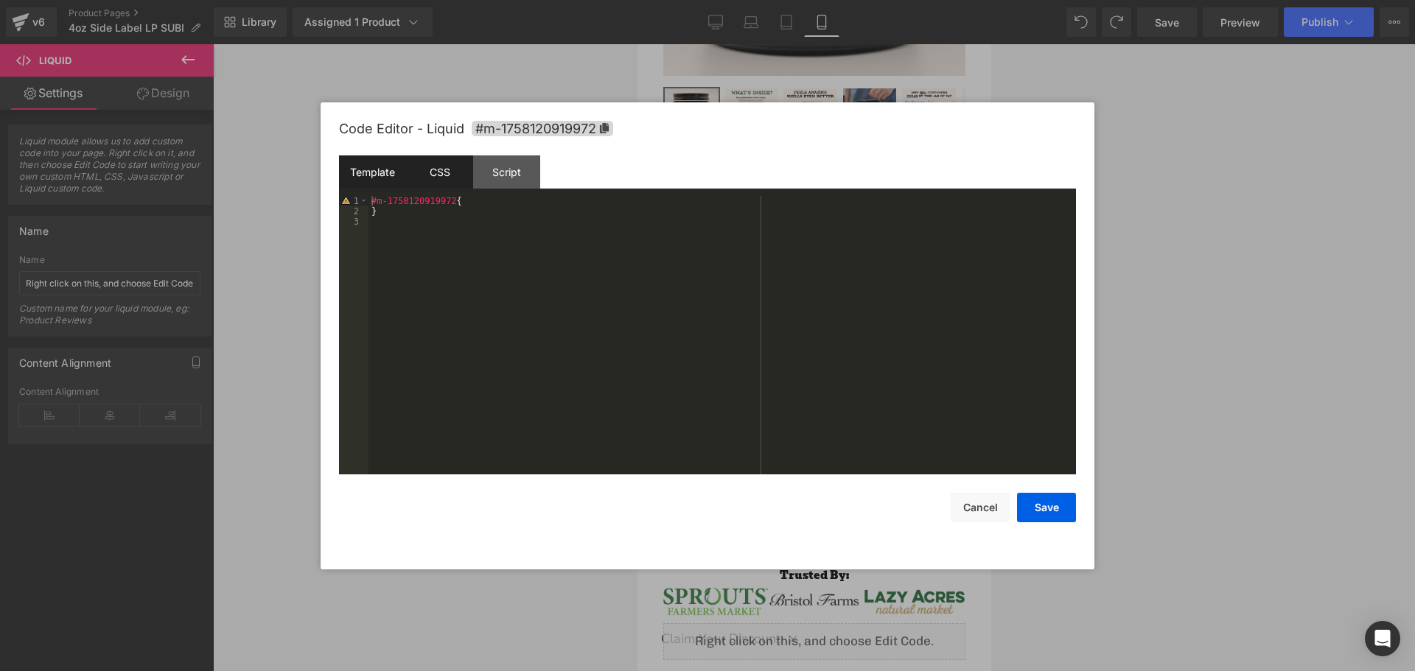
click at [381, 168] on div "Template" at bounding box center [372, 172] width 67 height 33
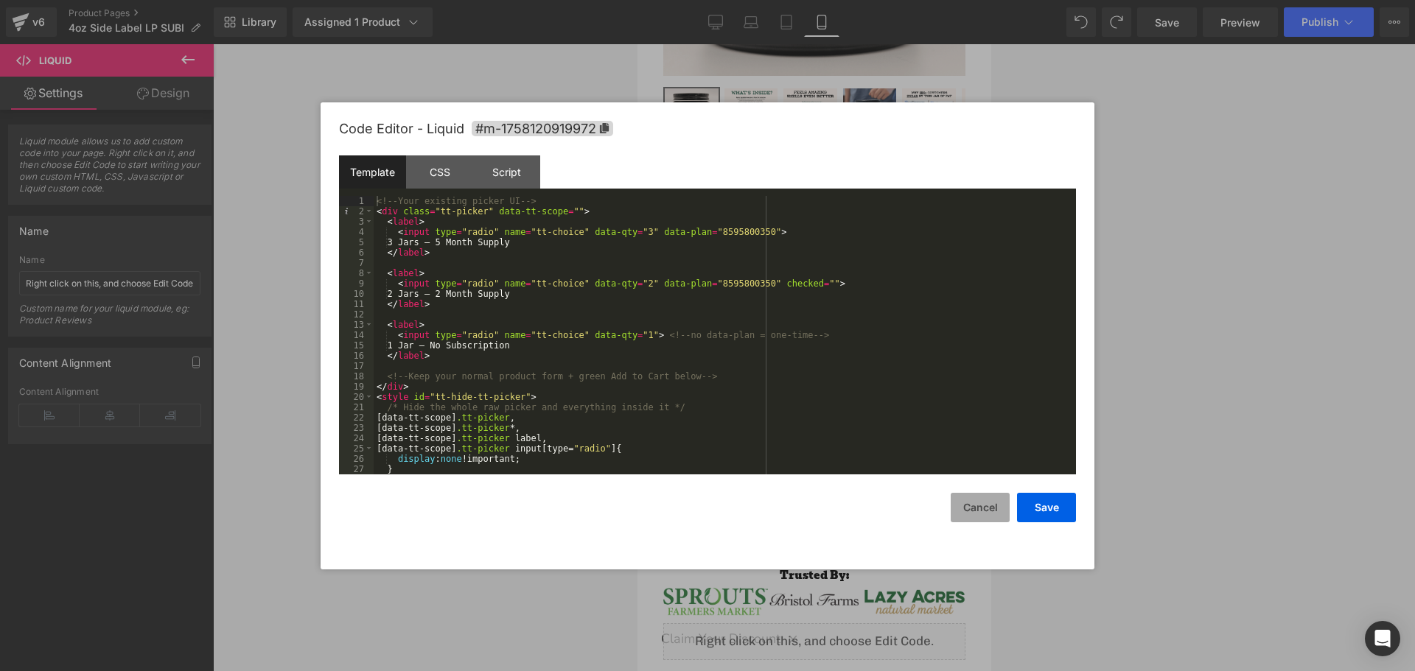
click at [980, 509] on button "Cancel" at bounding box center [980, 507] width 59 height 29
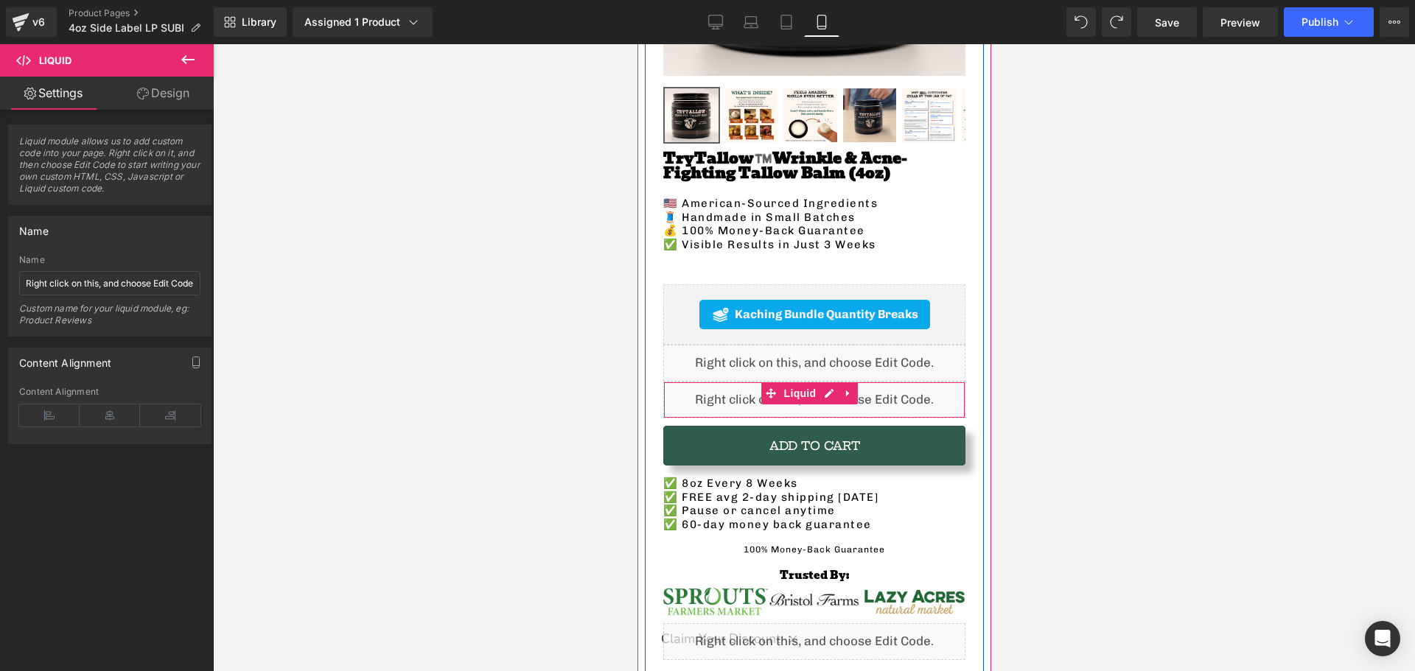
click at [694, 382] on div "Liquid" at bounding box center [814, 400] width 302 height 37
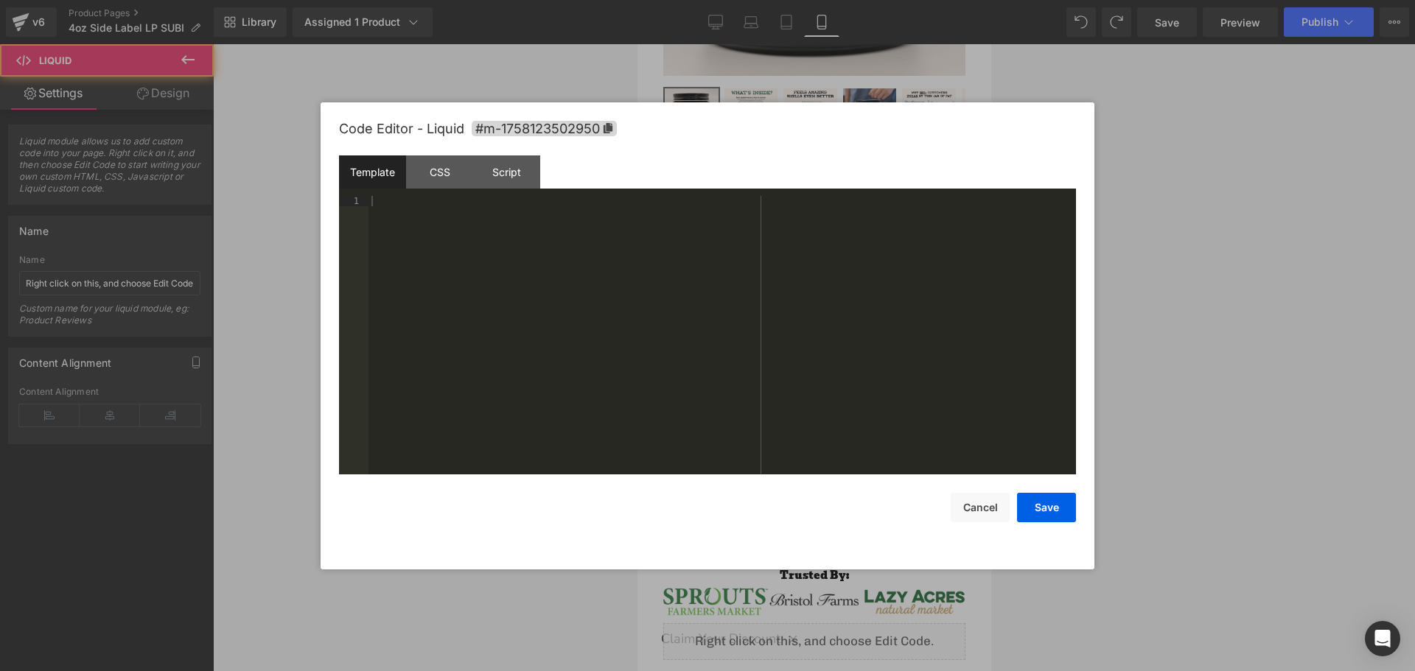
click at [684, 0] on div "Liquid You are previewing how the will restyle your page. You can not edit Elem…" at bounding box center [707, 0] width 1415 height 0
click at [450, 175] on div "CSS" at bounding box center [439, 172] width 67 height 33
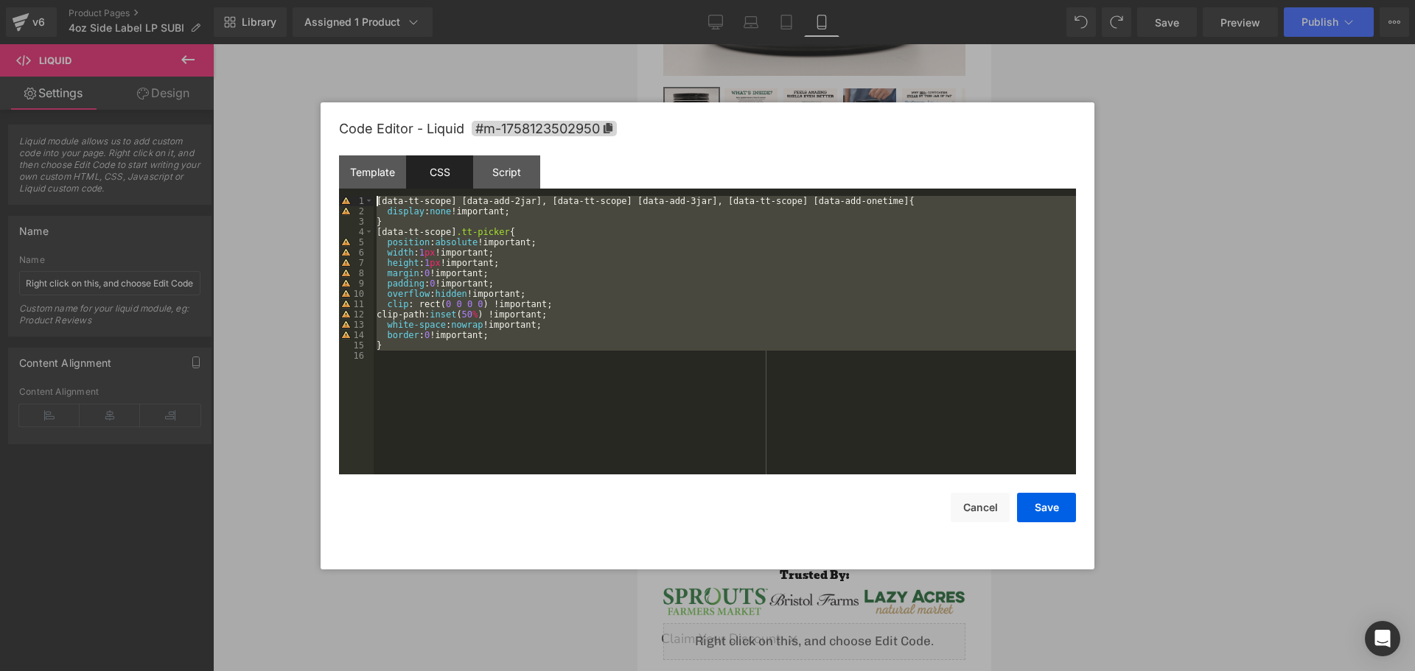
drag, startPoint x: 584, startPoint y: 405, endPoint x: 333, endPoint y: 195, distance: 327.0
click at [333, 195] on div "Code Editor - Liquid #m-1758123502950 Template CSS Script Data 1 XXXXXXXXXXXXXX…" at bounding box center [708, 335] width 774 height 467
click at [994, 517] on button "Cancel" at bounding box center [980, 507] width 59 height 29
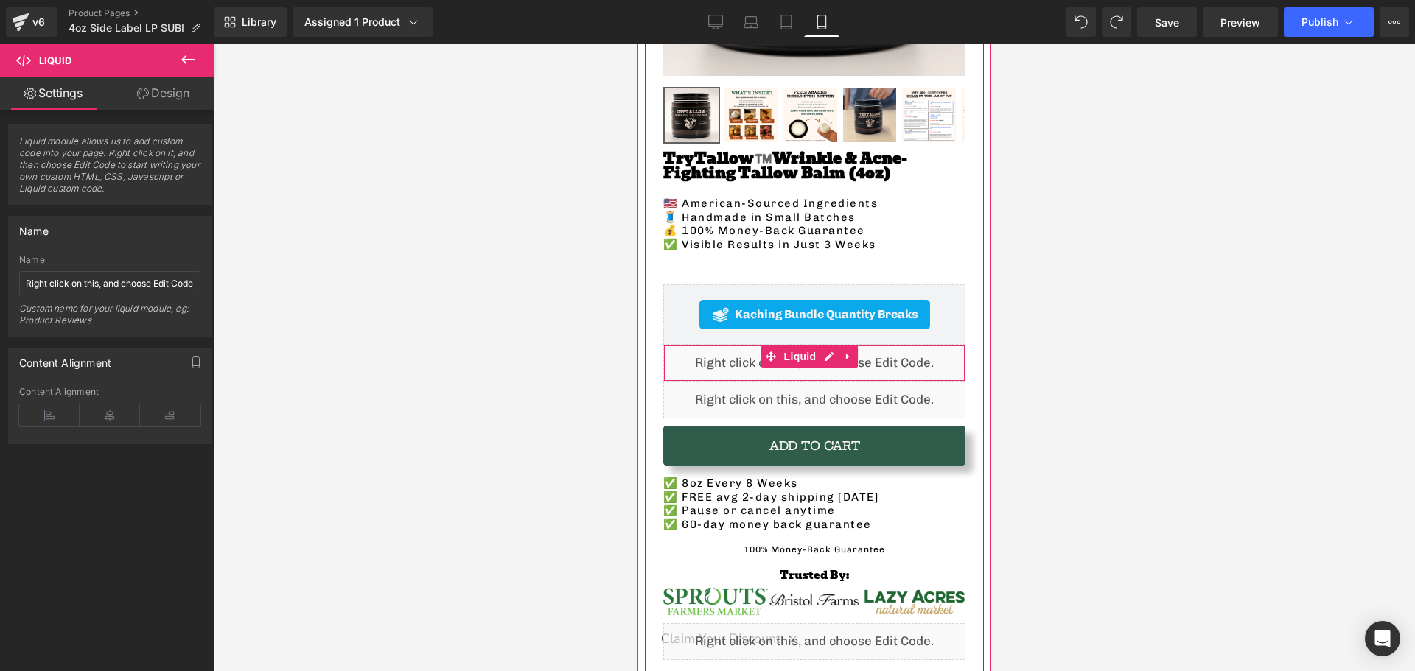
click at [691, 350] on div "Liquid" at bounding box center [814, 363] width 302 height 37
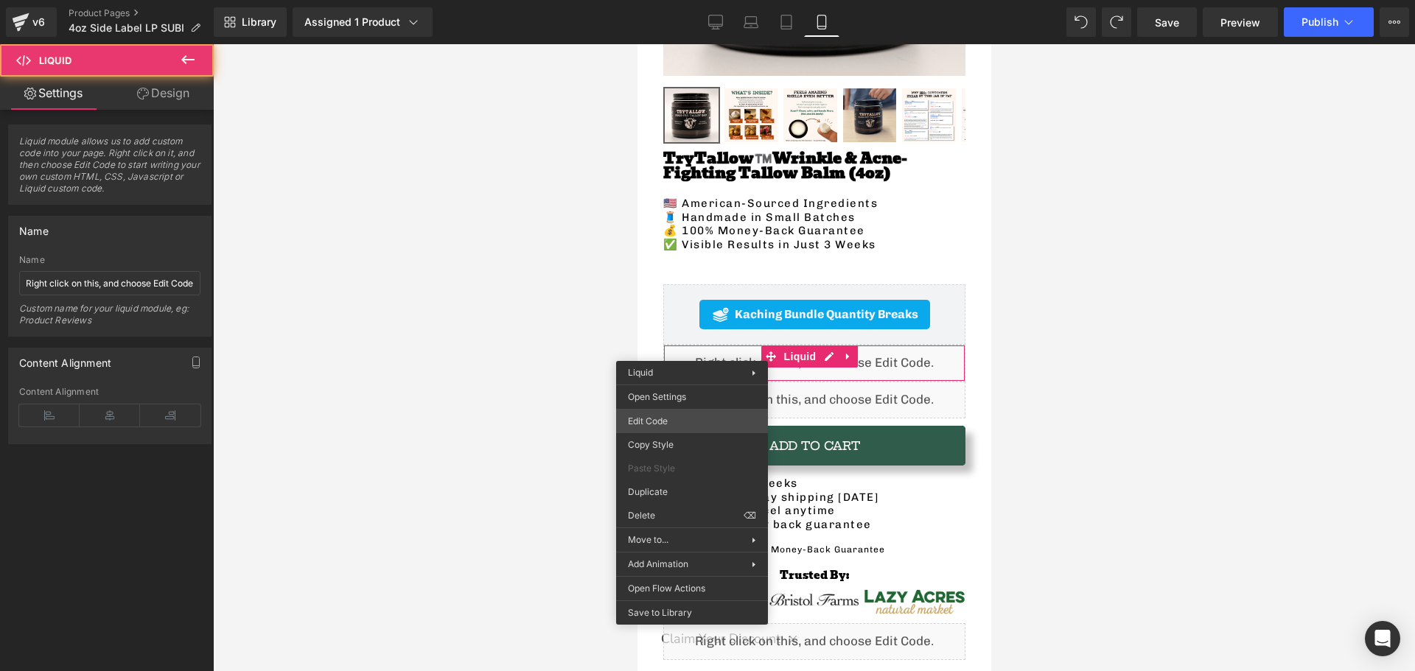
click at [701, 0] on div "Liquid You are previewing how the will restyle your page. You can not edit Elem…" at bounding box center [707, 0] width 1415 height 0
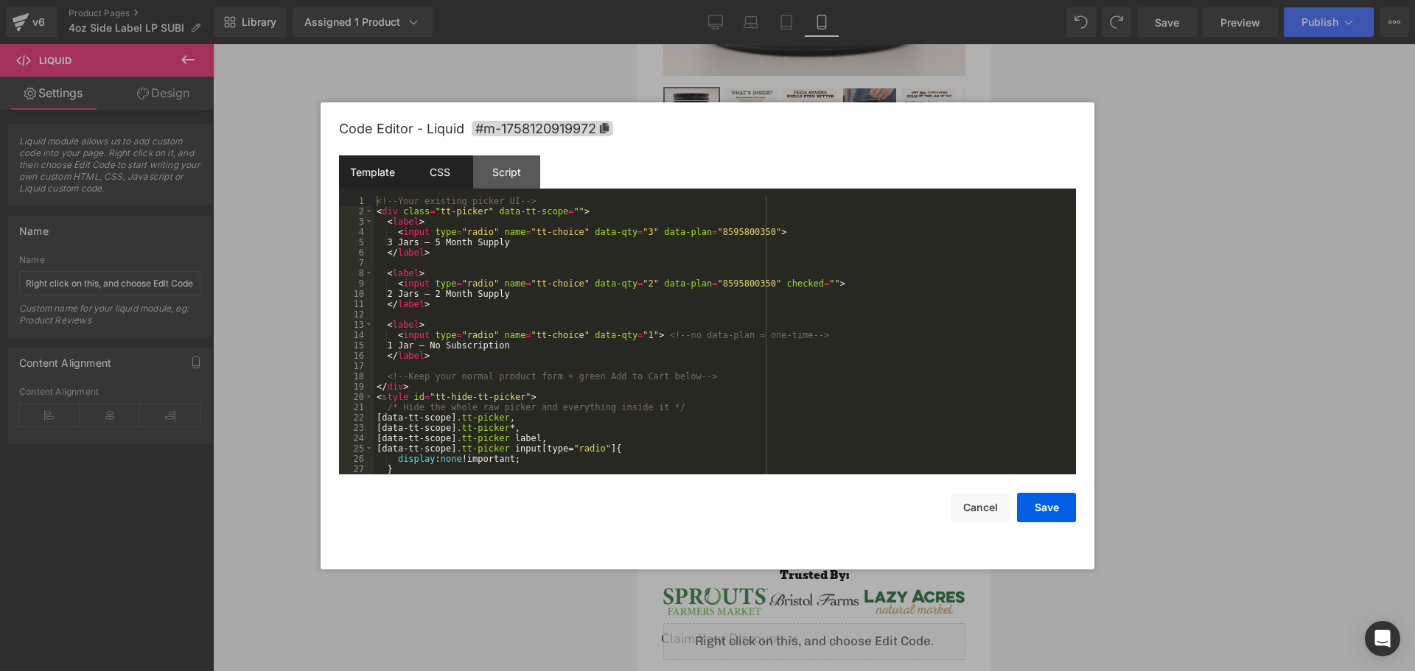
click at [451, 164] on div "CSS" at bounding box center [439, 172] width 67 height 33
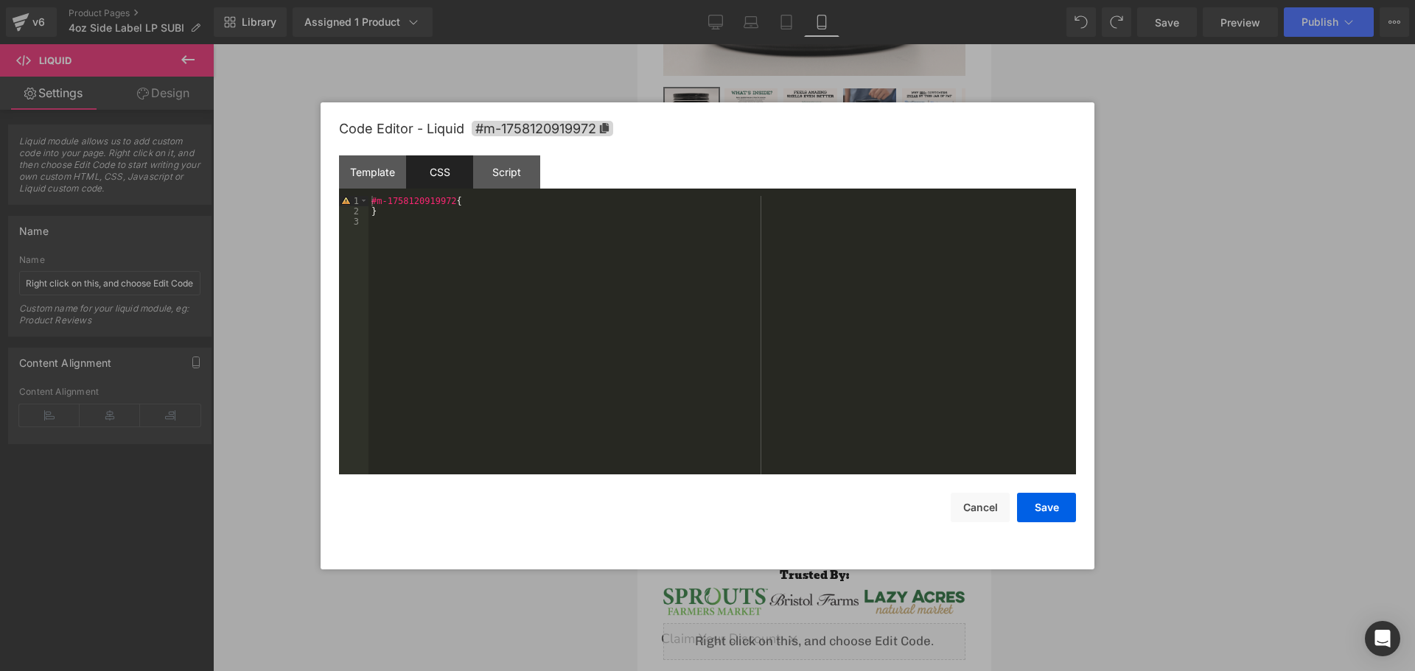
click at [419, 223] on div "#m-1758120919972 { }" at bounding box center [723, 345] width 708 height 299
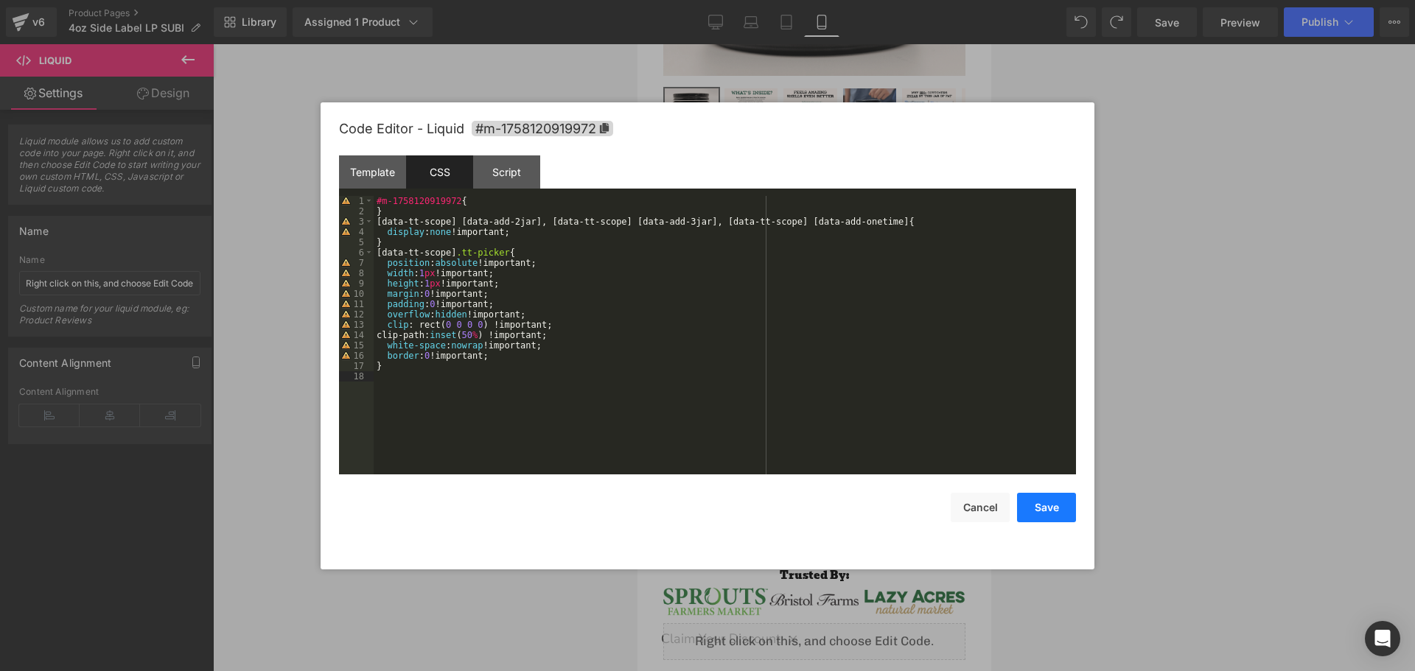
click at [1049, 520] on button "Save" at bounding box center [1046, 507] width 59 height 29
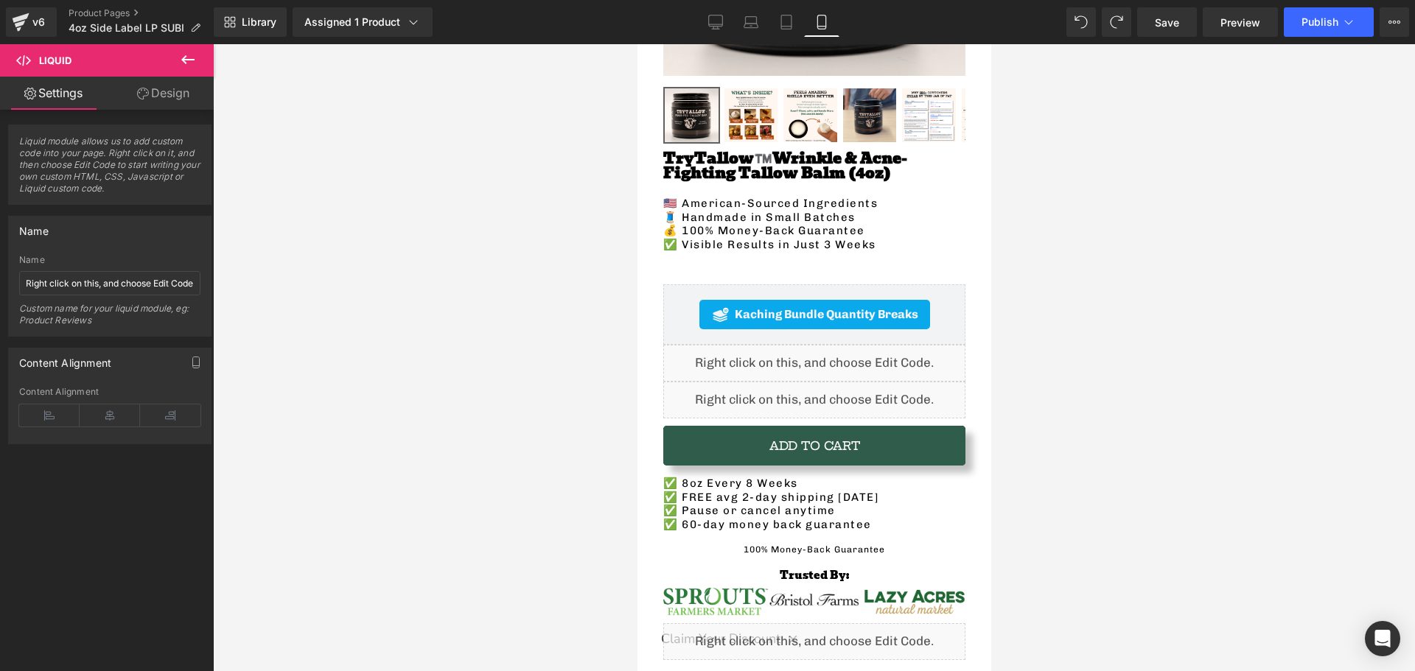
click at [1295, 37] on div "Library Assigned 1 Product Product Preview TryTallow™️ All-Natural Wrinkle Figh…" at bounding box center [814, 22] width 1201 height 44
click at [1296, 30] on button "Publish" at bounding box center [1329, 21] width 90 height 29
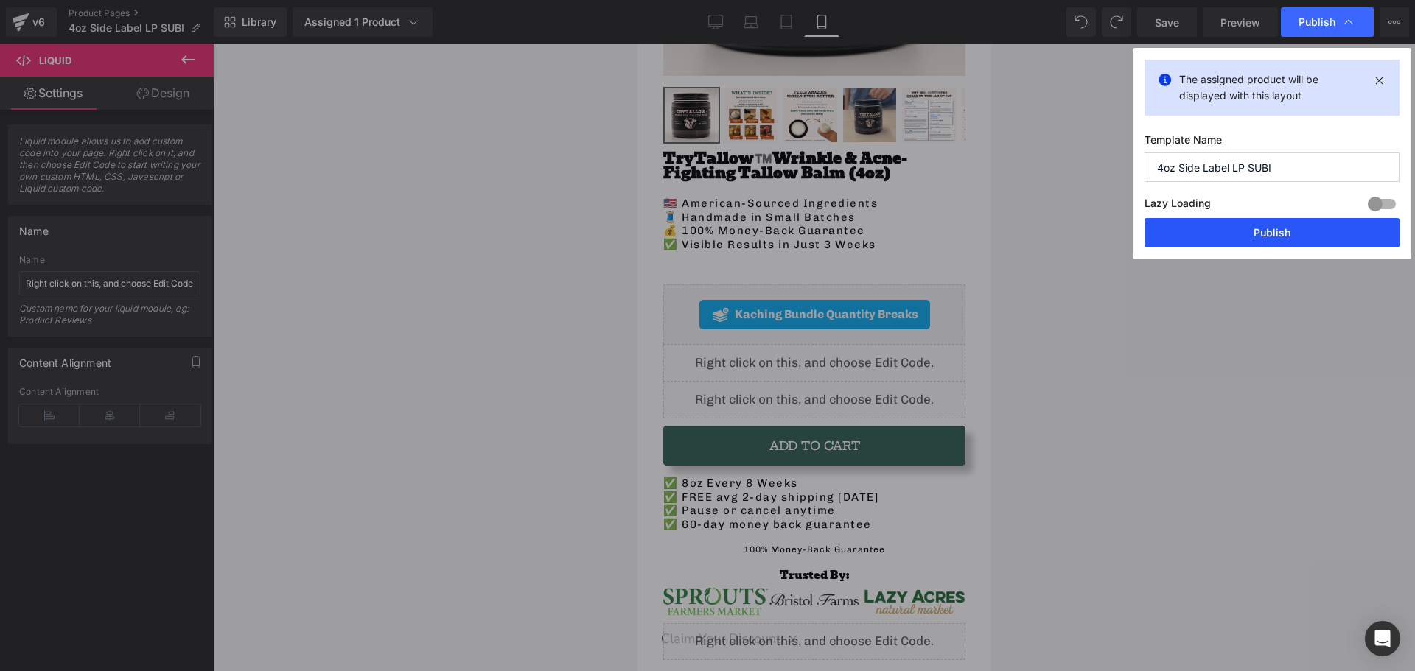
click at [1199, 236] on button "Publish" at bounding box center [1272, 232] width 255 height 29
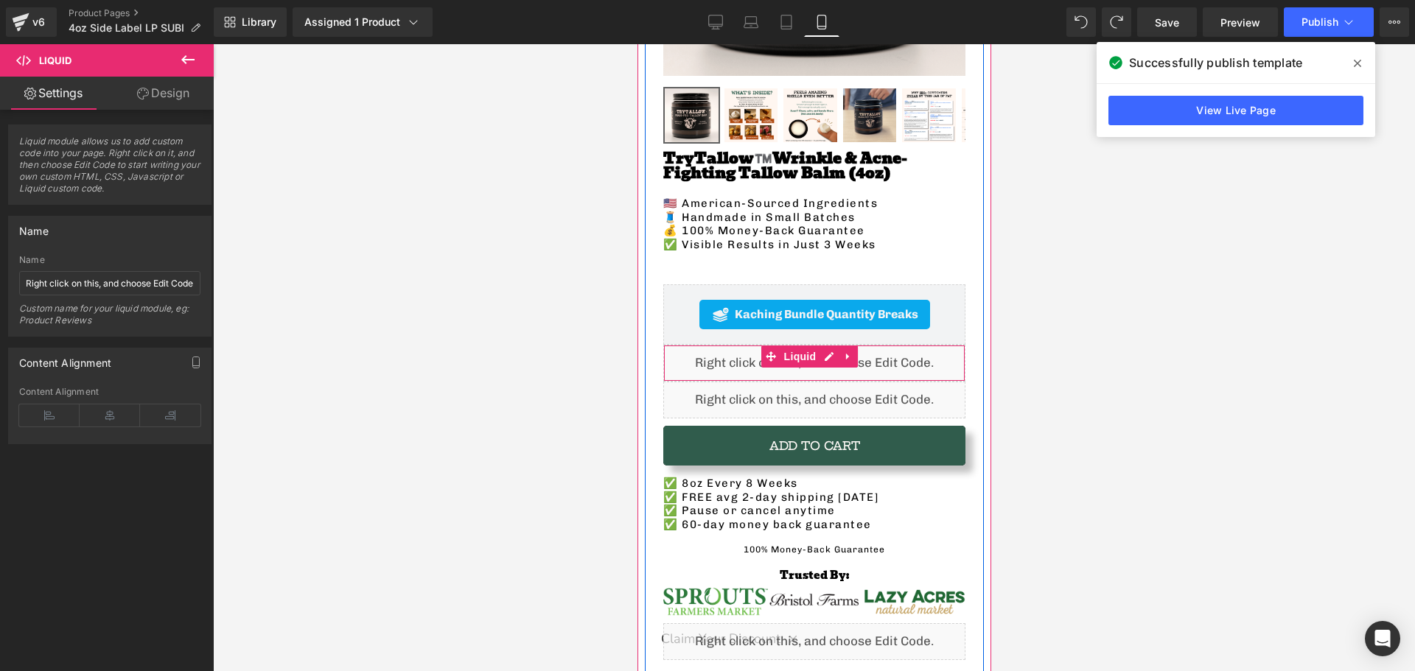
click at [699, 357] on div "Liquid" at bounding box center [814, 363] width 302 height 37
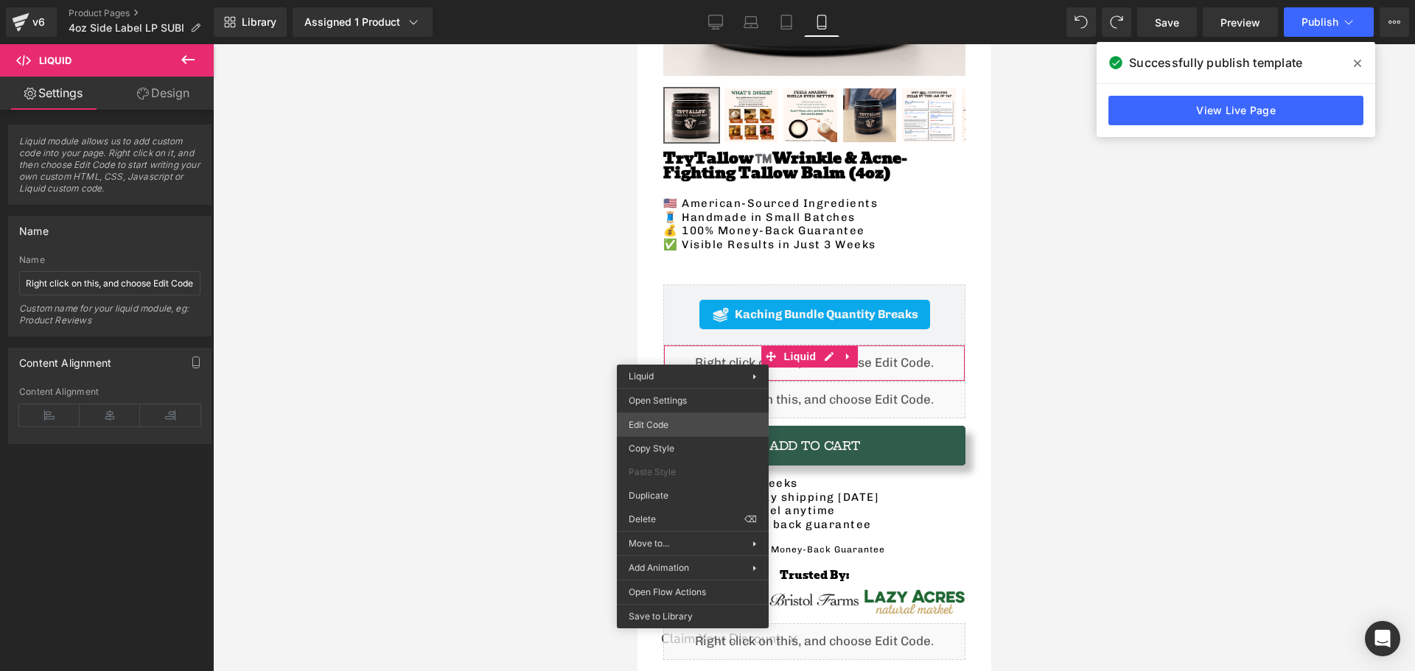
click at [691, 0] on div "Liquid You are previewing how the will restyle your page. You can not edit Elem…" at bounding box center [707, 0] width 1415 height 0
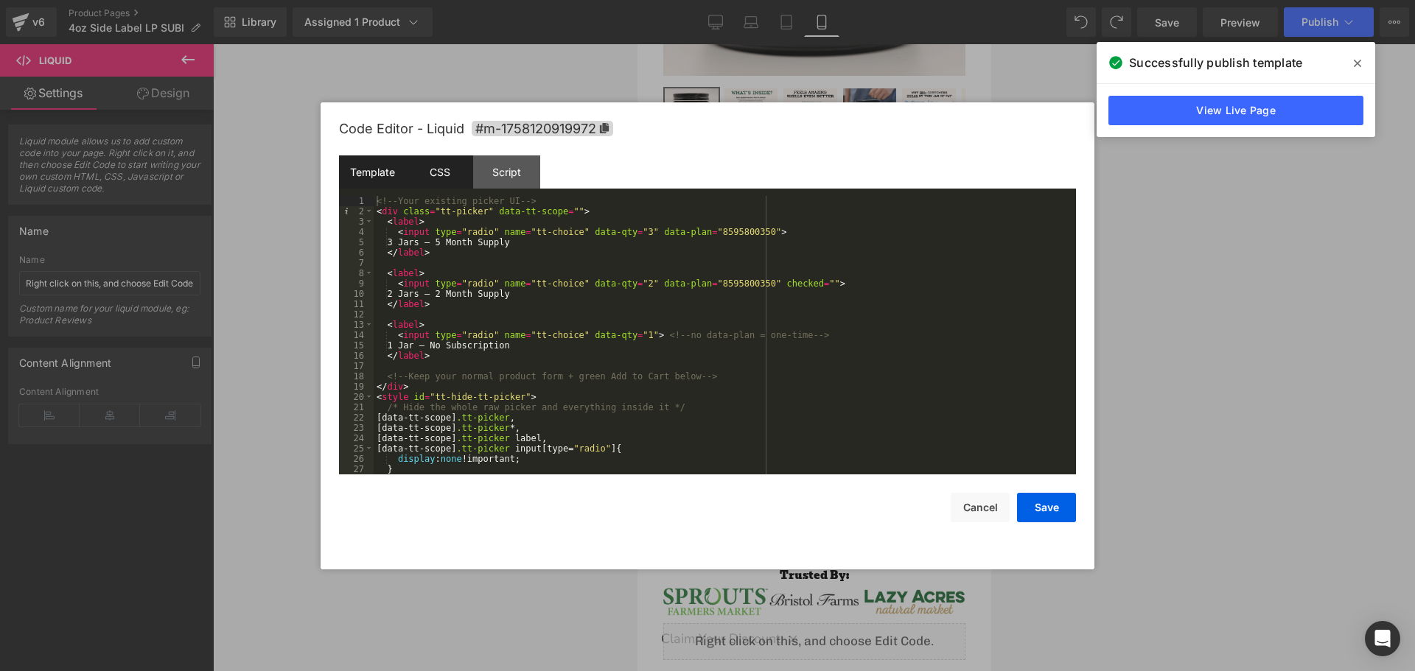
click at [463, 167] on div "CSS" at bounding box center [439, 172] width 67 height 33
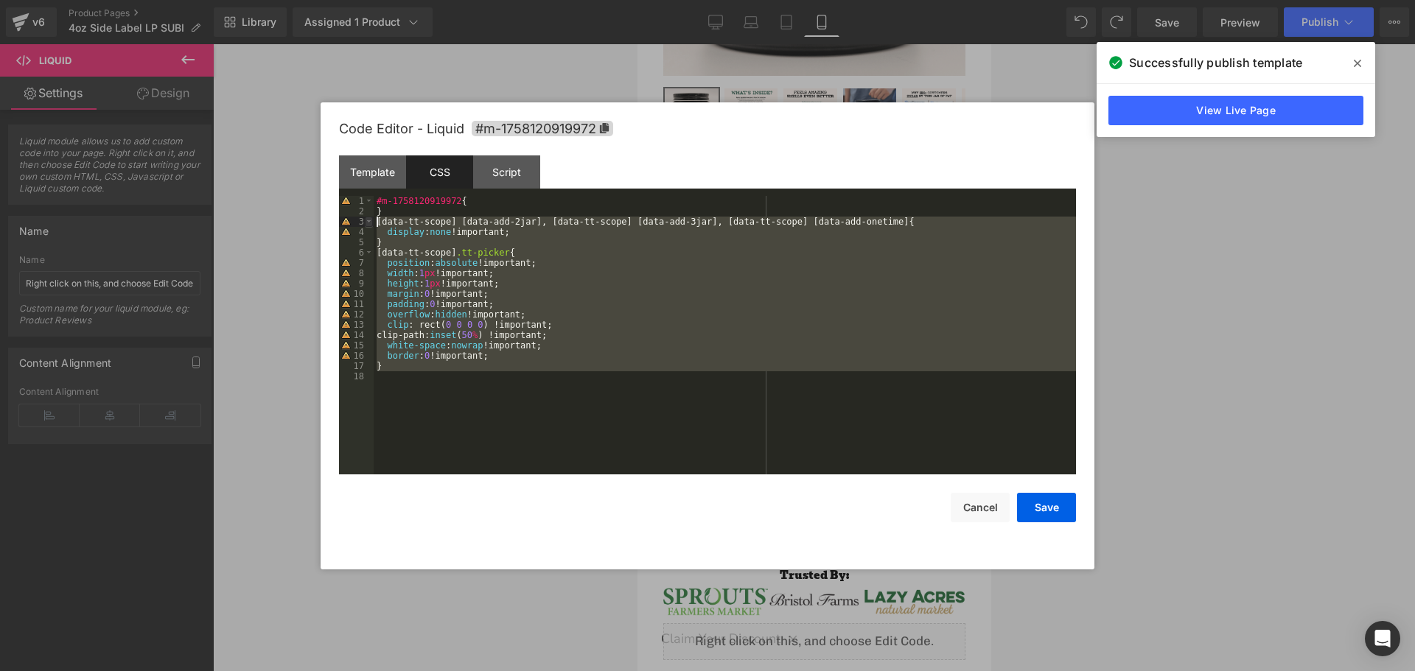
drag, startPoint x: 554, startPoint y: 386, endPoint x: 371, endPoint y: 226, distance: 243.9
click at [371, 226] on pre "1 2 3 4 5 6 7 8 9 10 11 12 13 14 15 16 17 18 #m-1758120919972 { } [ data-tt-sco…" at bounding box center [707, 335] width 737 height 279
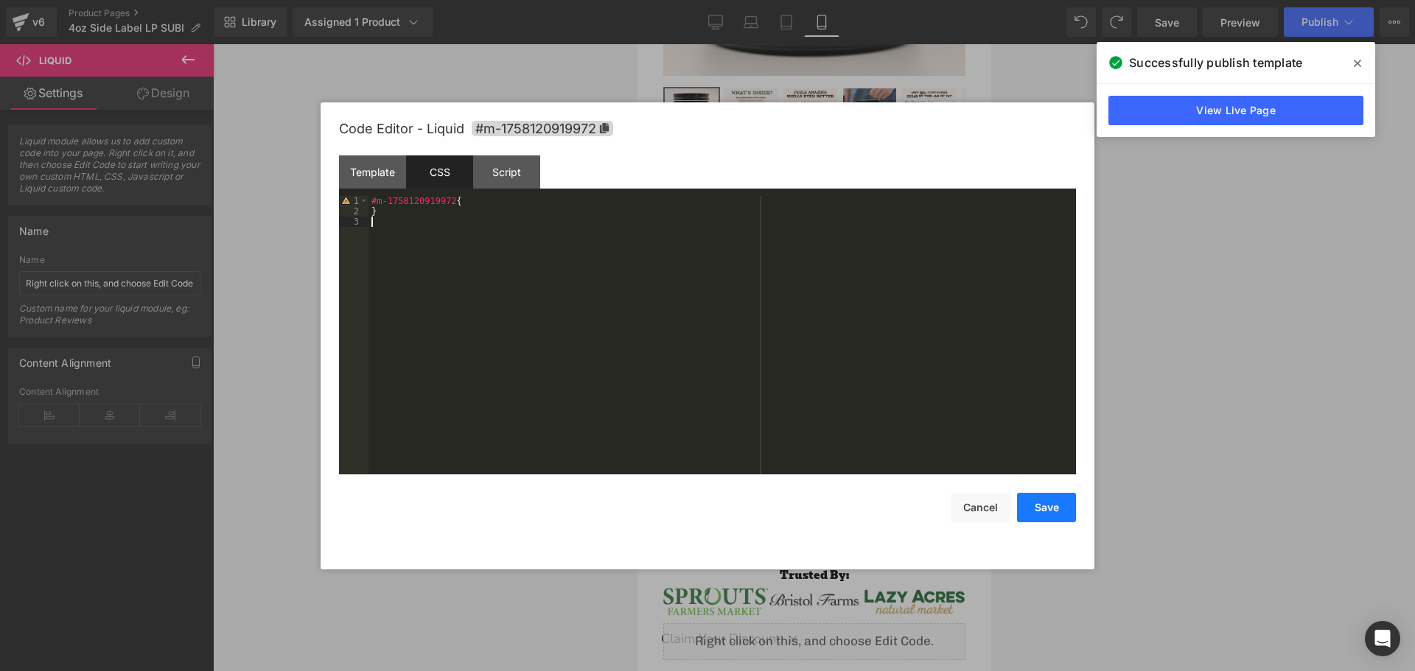
click at [1045, 512] on button "Save" at bounding box center [1046, 507] width 59 height 29
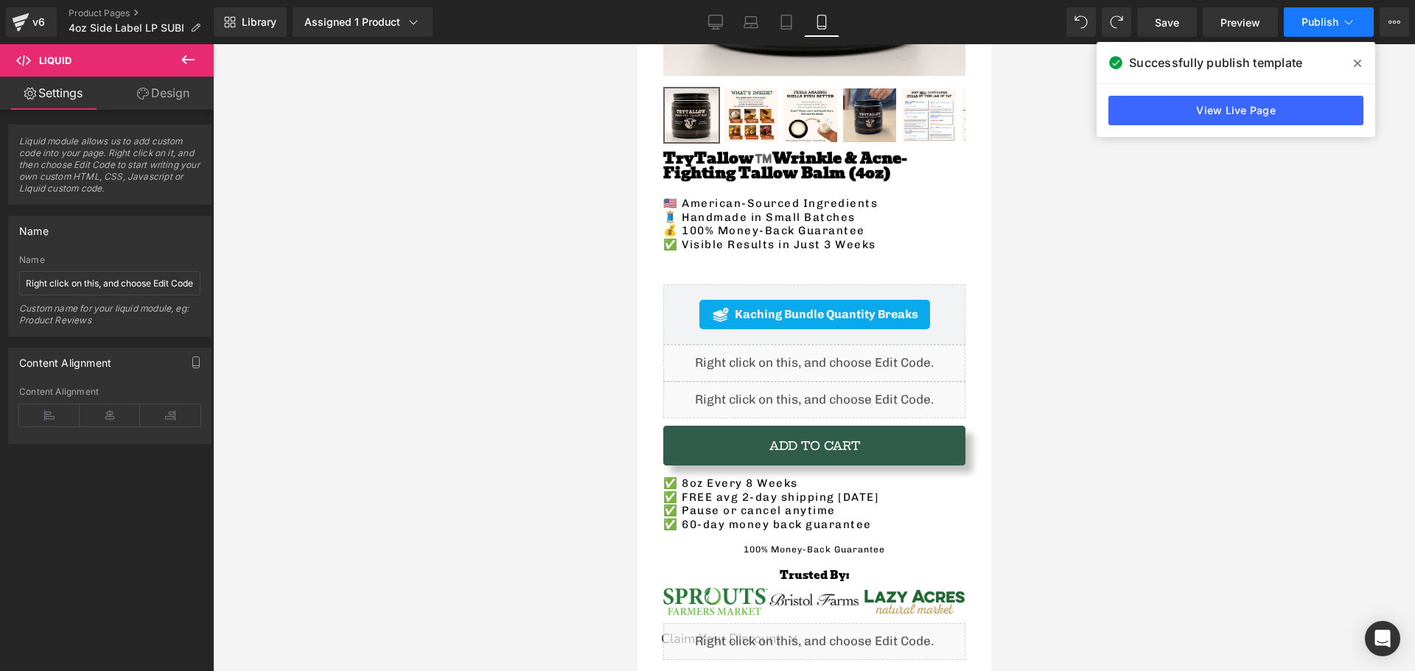
click at [1319, 13] on button "Publish" at bounding box center [1329, 21] width 90 height 29
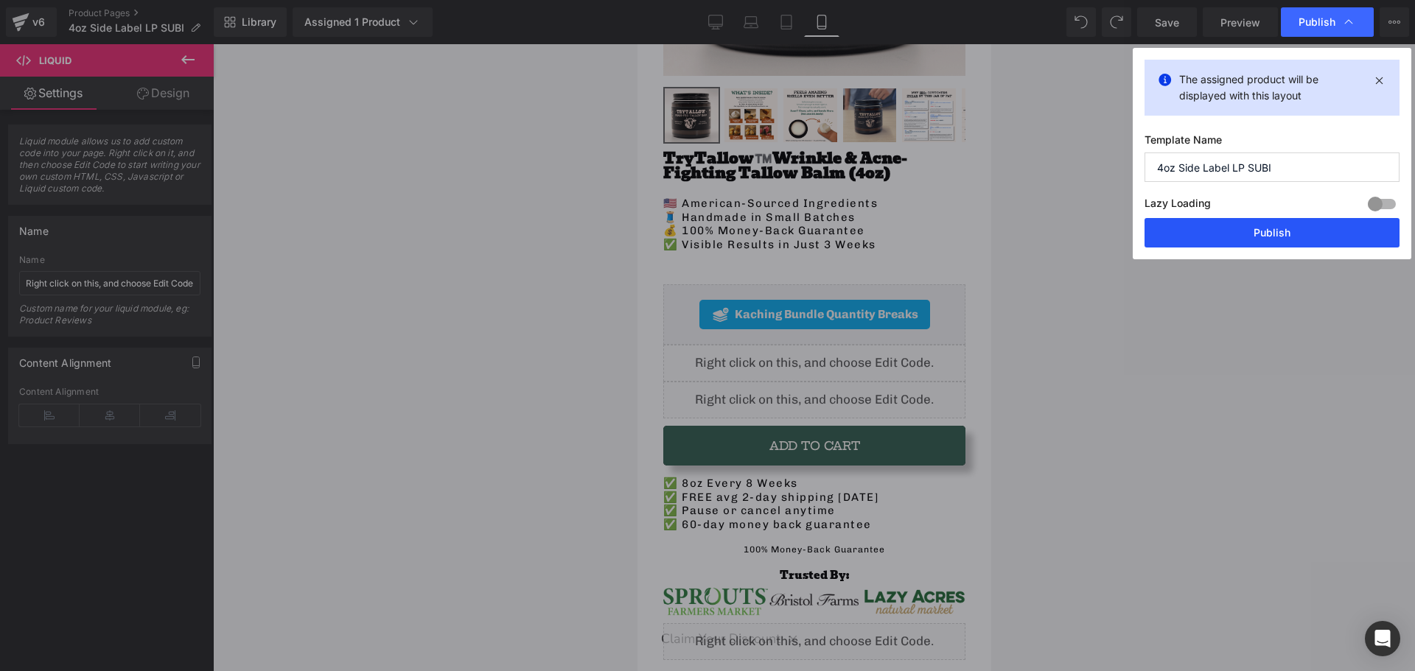
click at [1196, 245] on button "Publish" at bounding box center [1272, 232] width 255 height 29
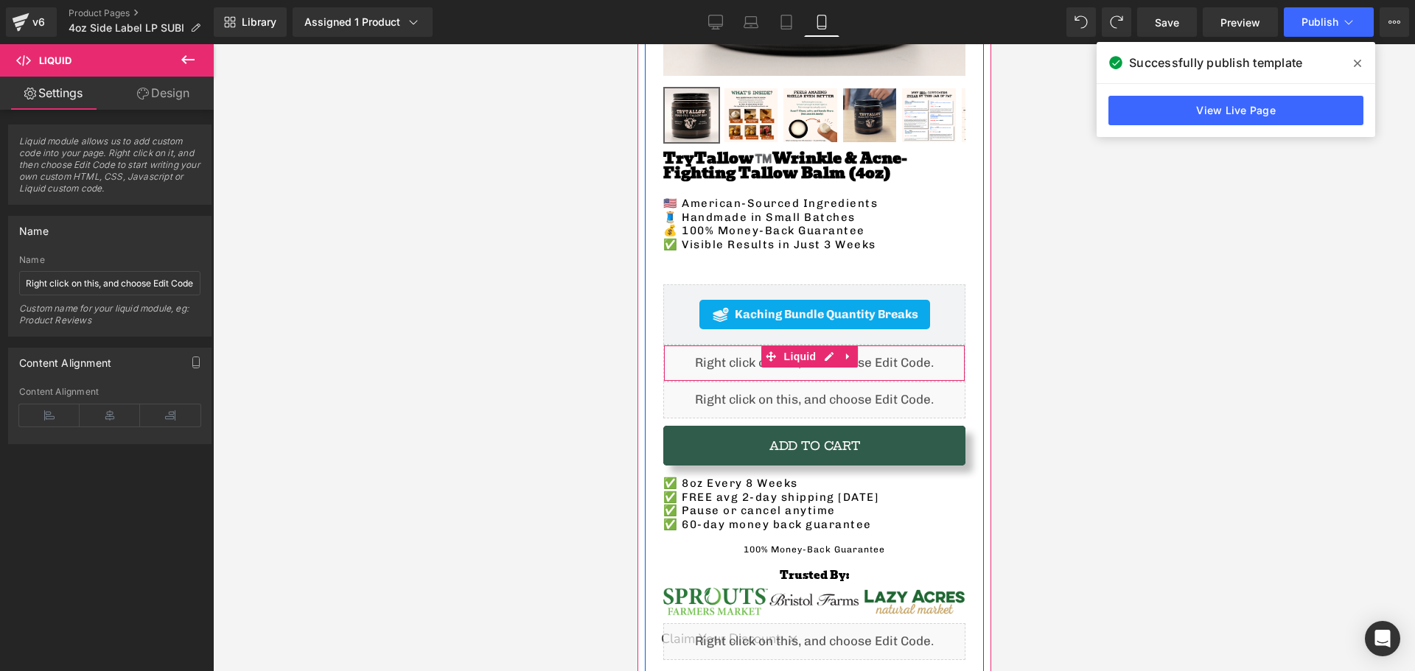
click at [714, 357] on div "Liquid" at bounding box center [814, 363] width 302 height 37
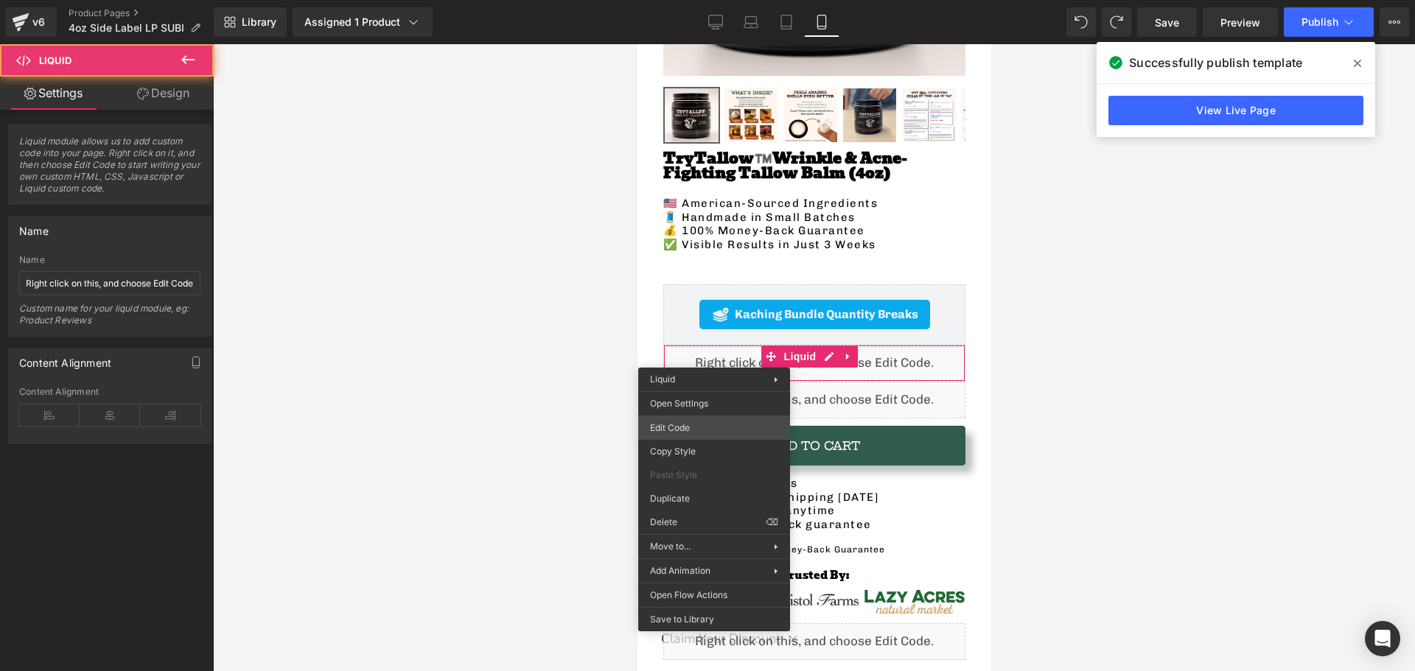
click at [726, 0] on div "Liquid You are previewing how the will restyle your page. You can not edit Elem…" at bounding box center [707, 0] width 1415 height 0
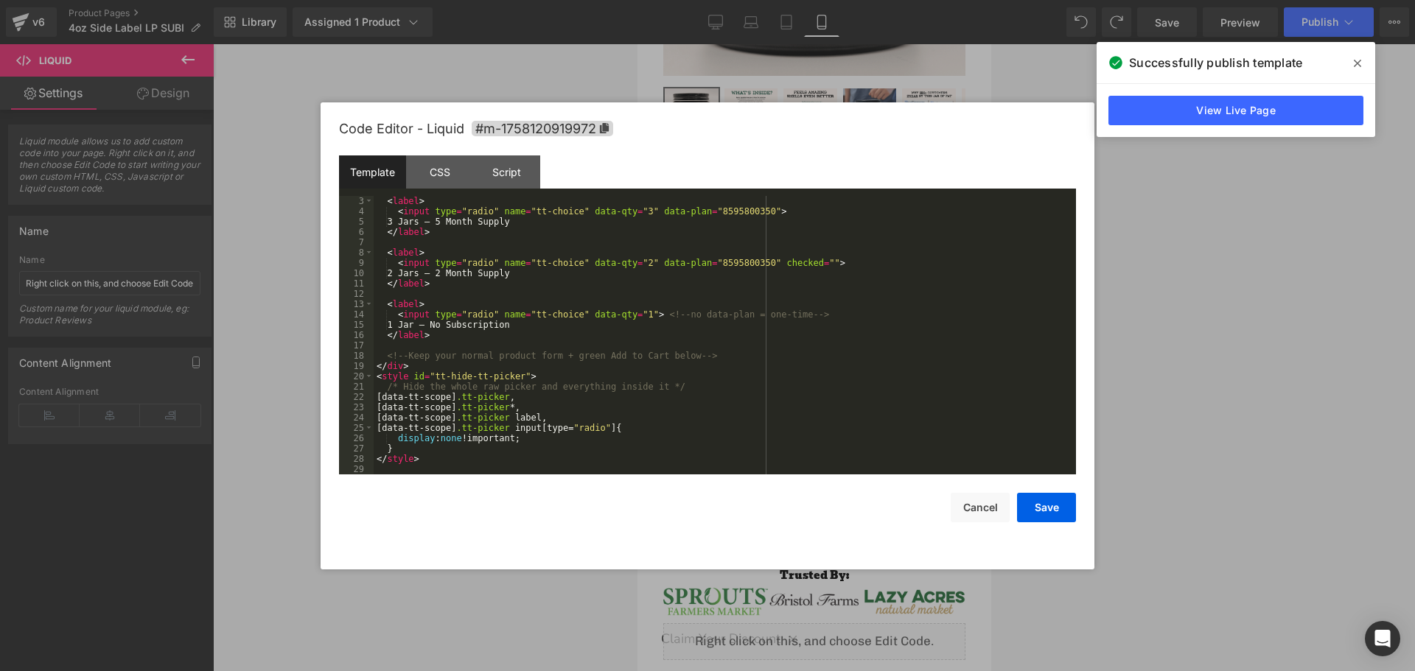
scroll to position [21, 0]
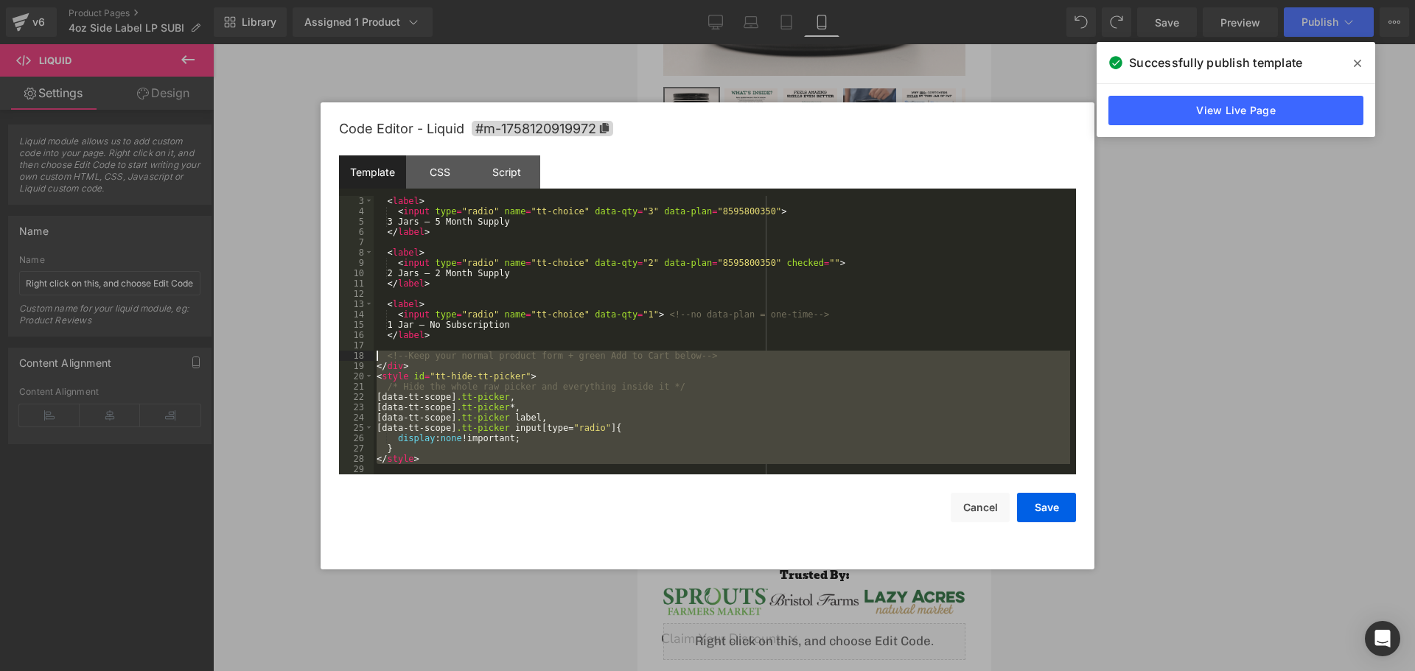
drag, startPoint x: 510, startPoint y: 468, endPoint x: 363, endPoint y: 355, distance: 186.0
click at [363, 355] on pre "3 4 5 6 7 8 9 10 11 12 13 14 15 16 17 18 19 20 21 22 23 24 25 26 27 28 29 < lab…" at bounding box center [707, 335] width 737 height 279
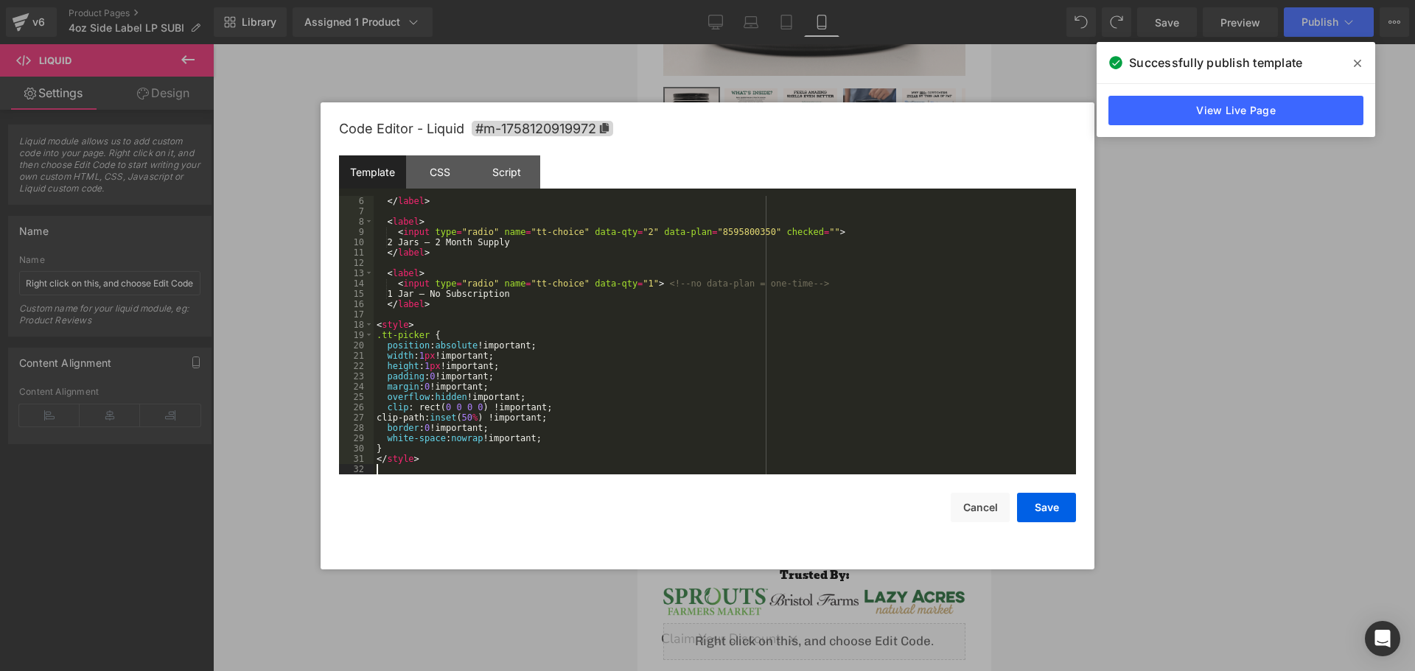
scroll to position [52, 0]
click at [1035, 511] on button "Save" at bounding box center [1046, 507] width 59 height 29
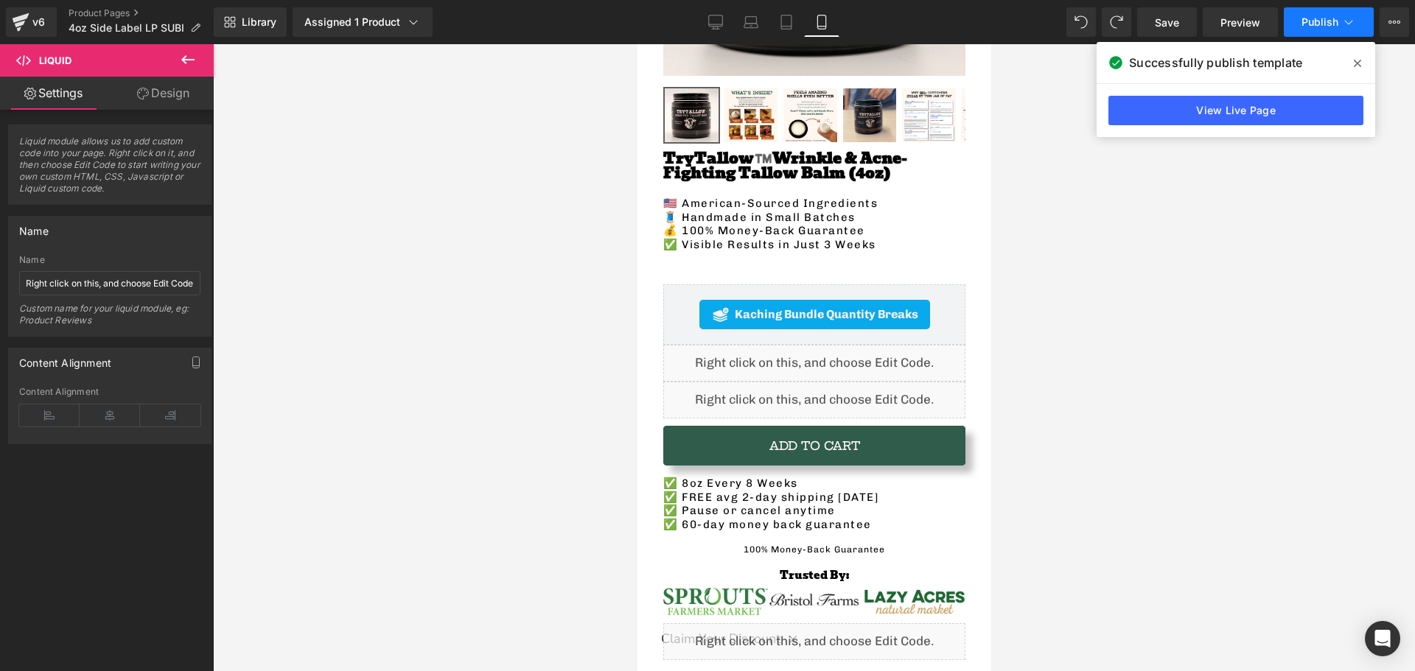
click at [1327, 23] on span "Publish" at bounding box center [1320, 22] width 37 height 12
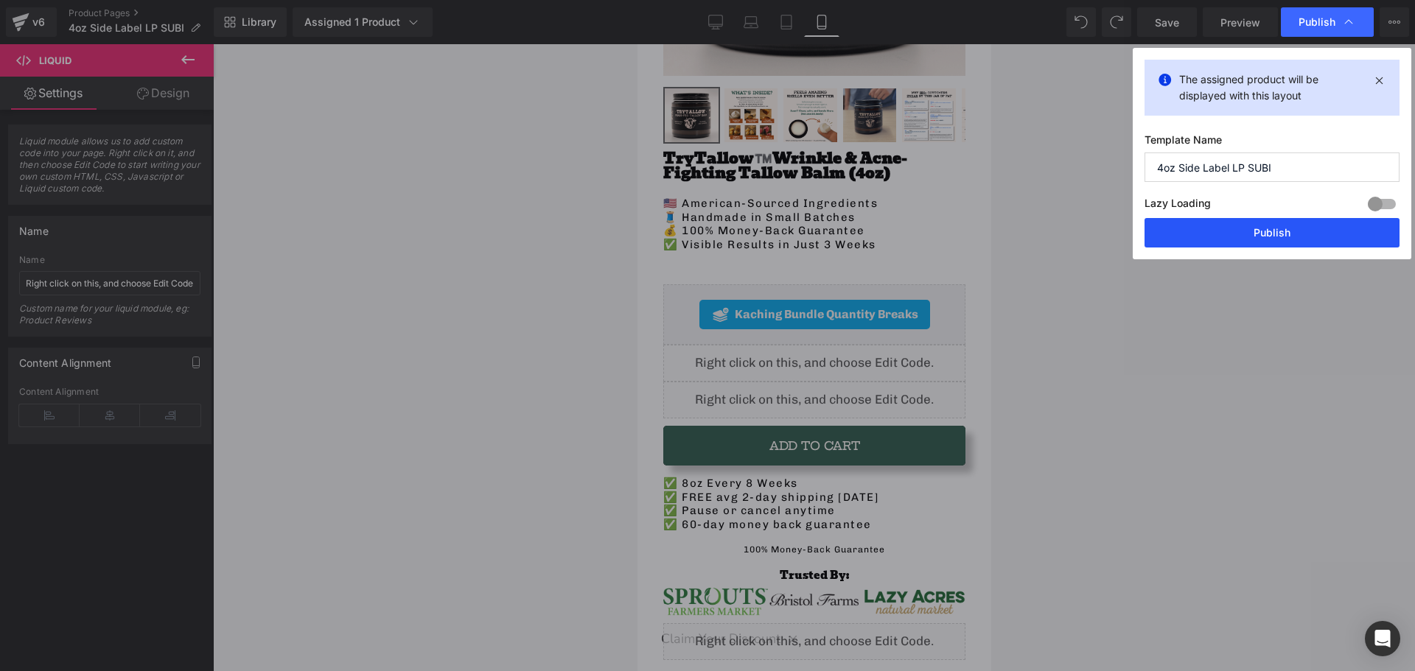
click at [1182, 242] on button "Publish" at bounding box center [1272, 232] width 255 height 29
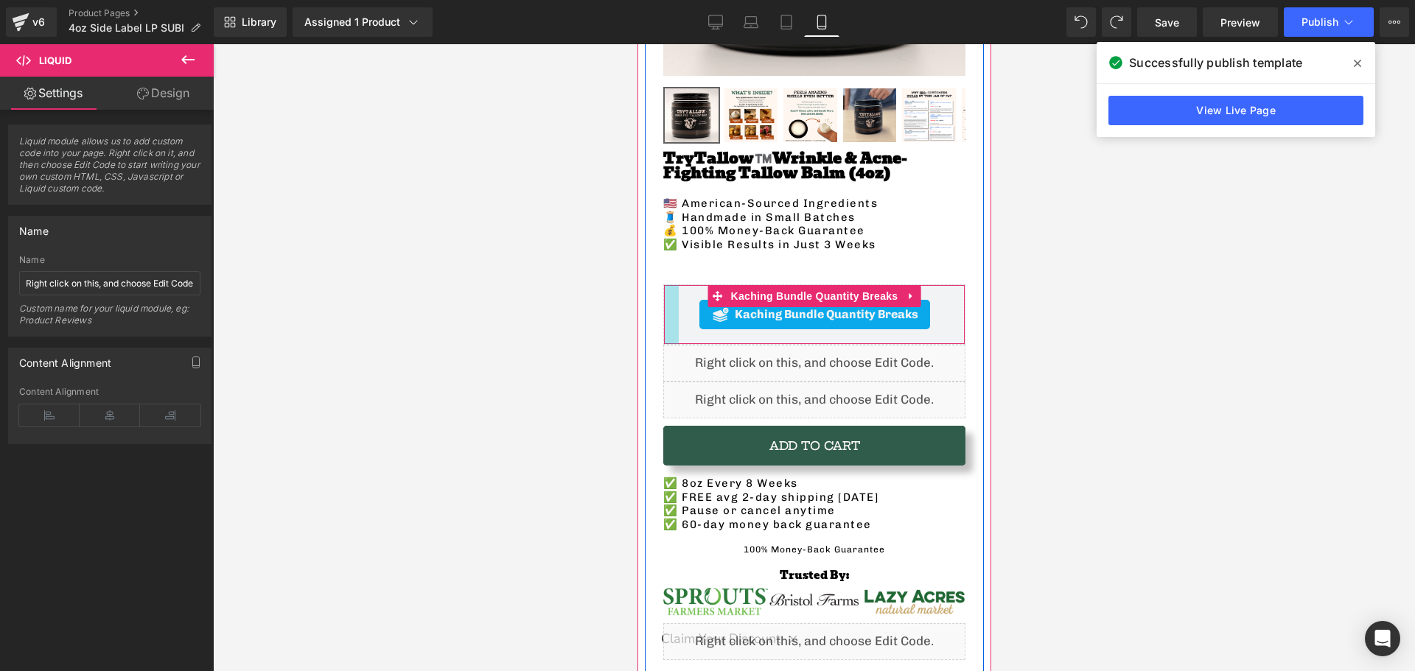
click at [677, 295] on div at bounding box center [670, 314] width 15 height 59
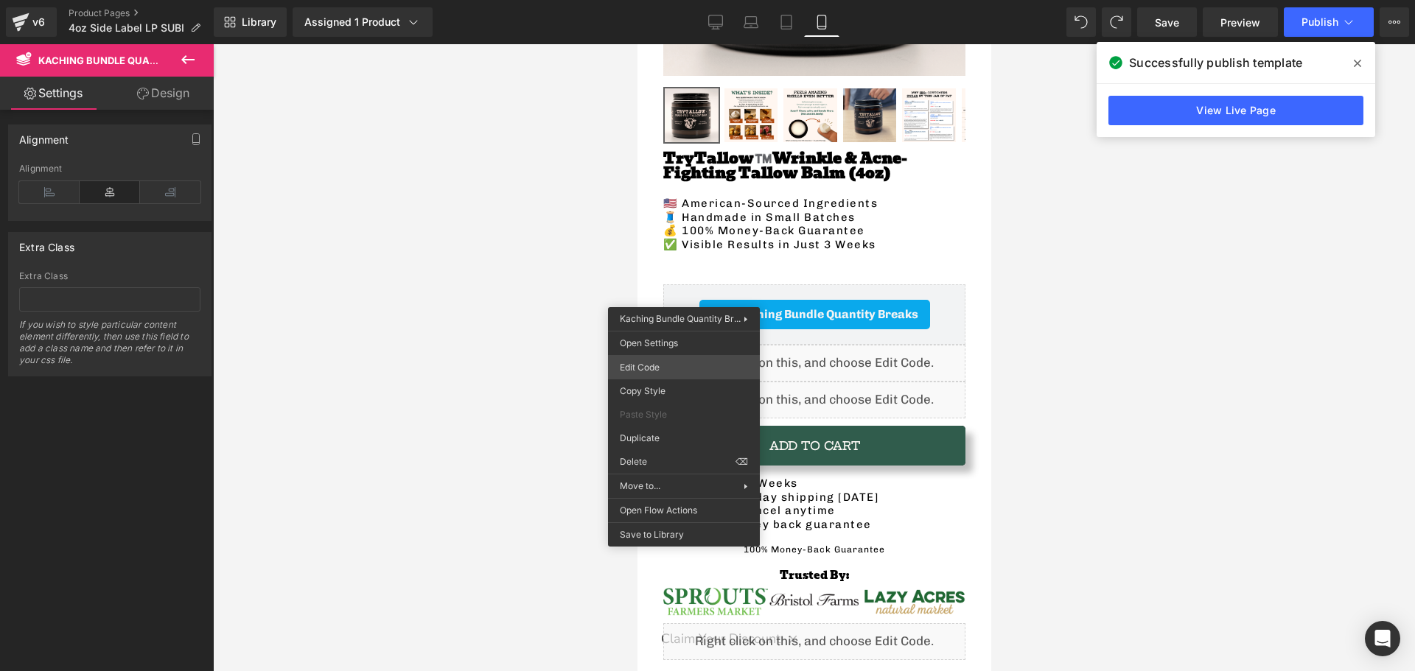
click at [635, 0] on div "Liquid You are previewing how the will restyle your page. You can not edit Elem…" at bounding box center [707, 0] width 1415 height 0
